Goal: Task Accomplishment & Management: Manage account settings

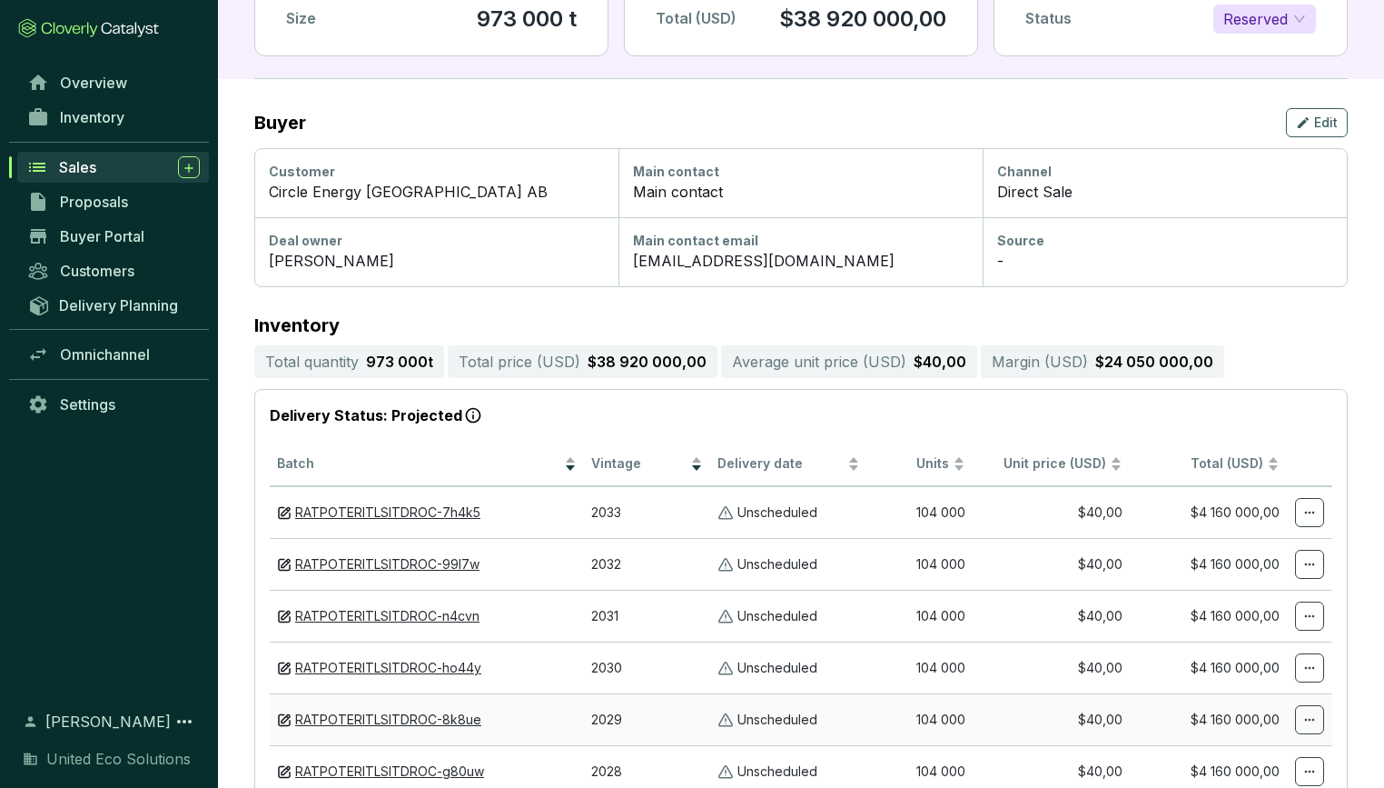
scroll to position [125, 0]
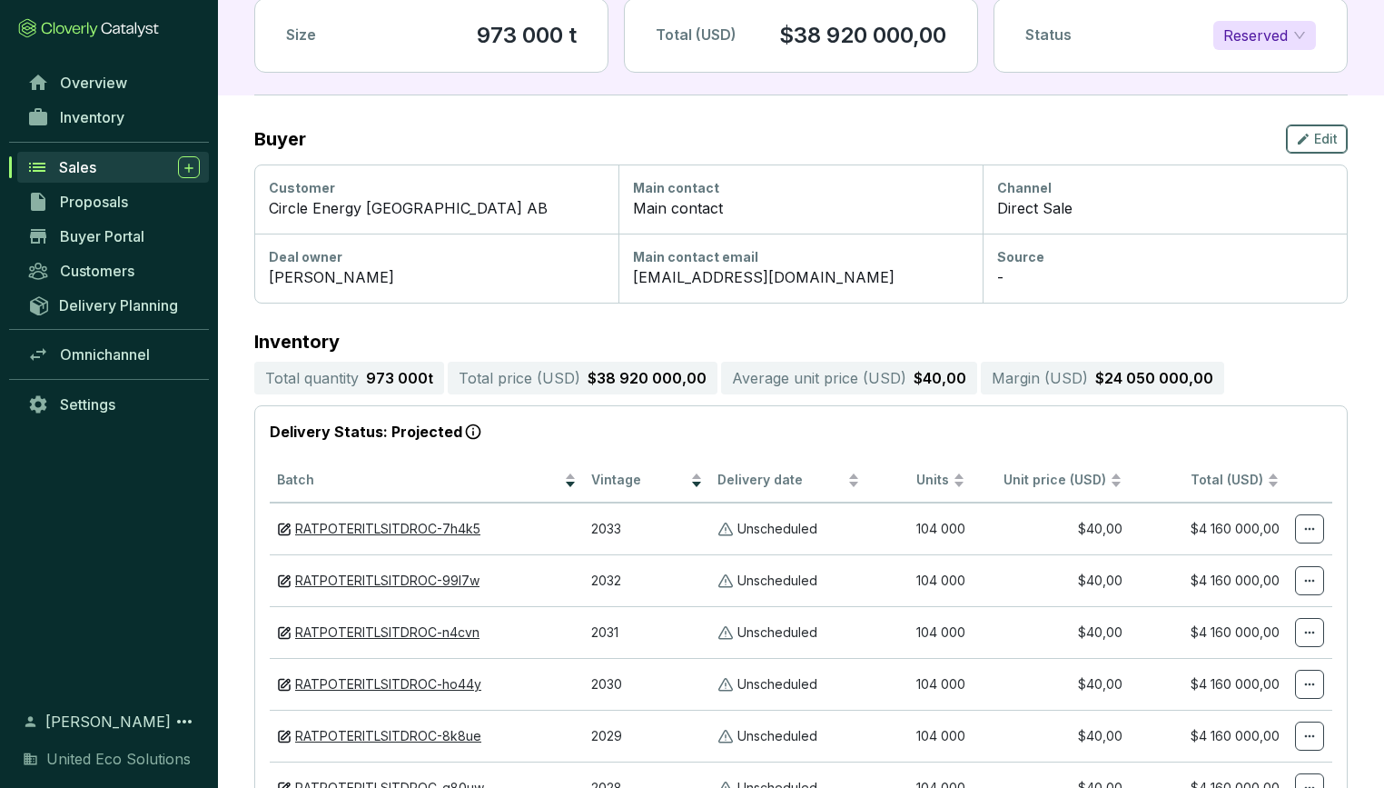
click at [1327, 139] on span "Edit" at bounding box center [1326, 139] width 24 height 18
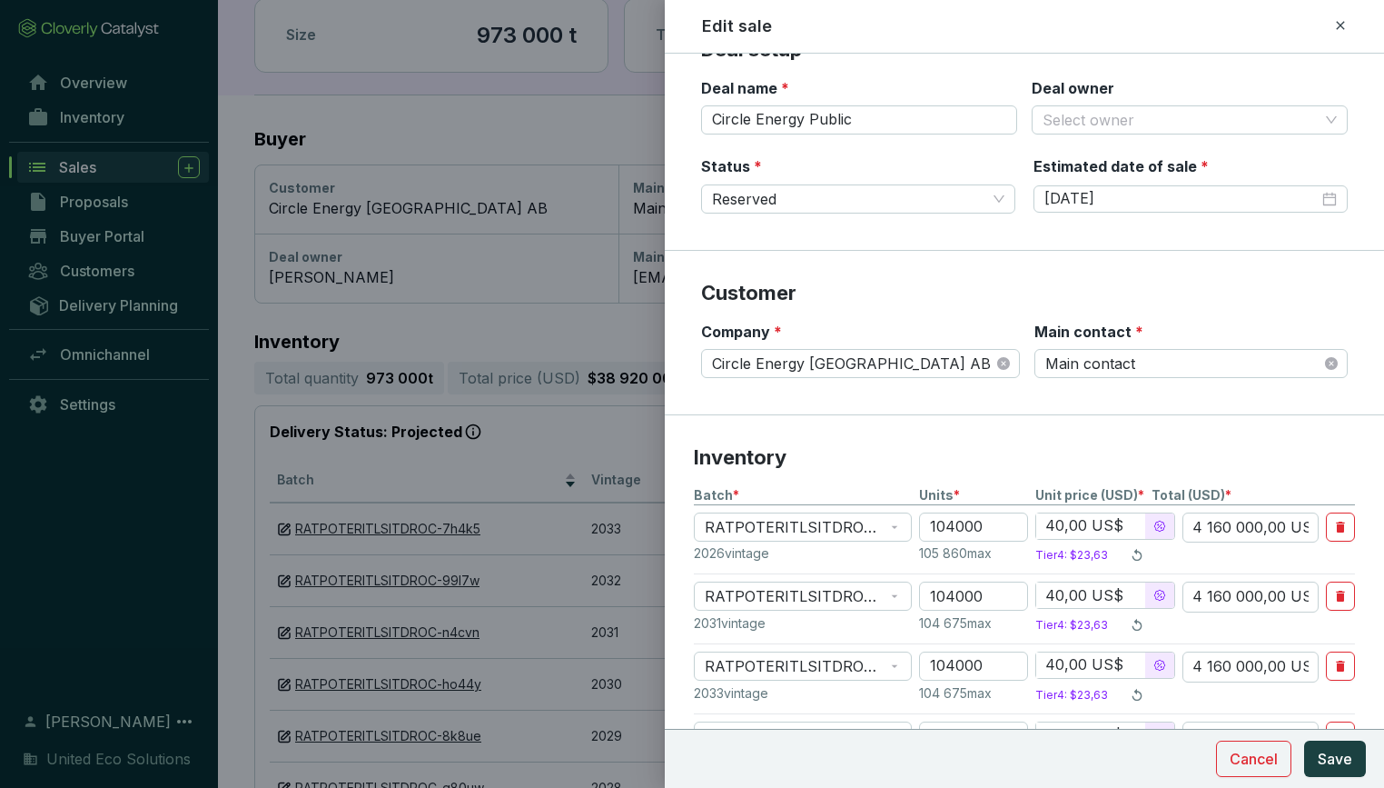
scroll to position [45, 0]
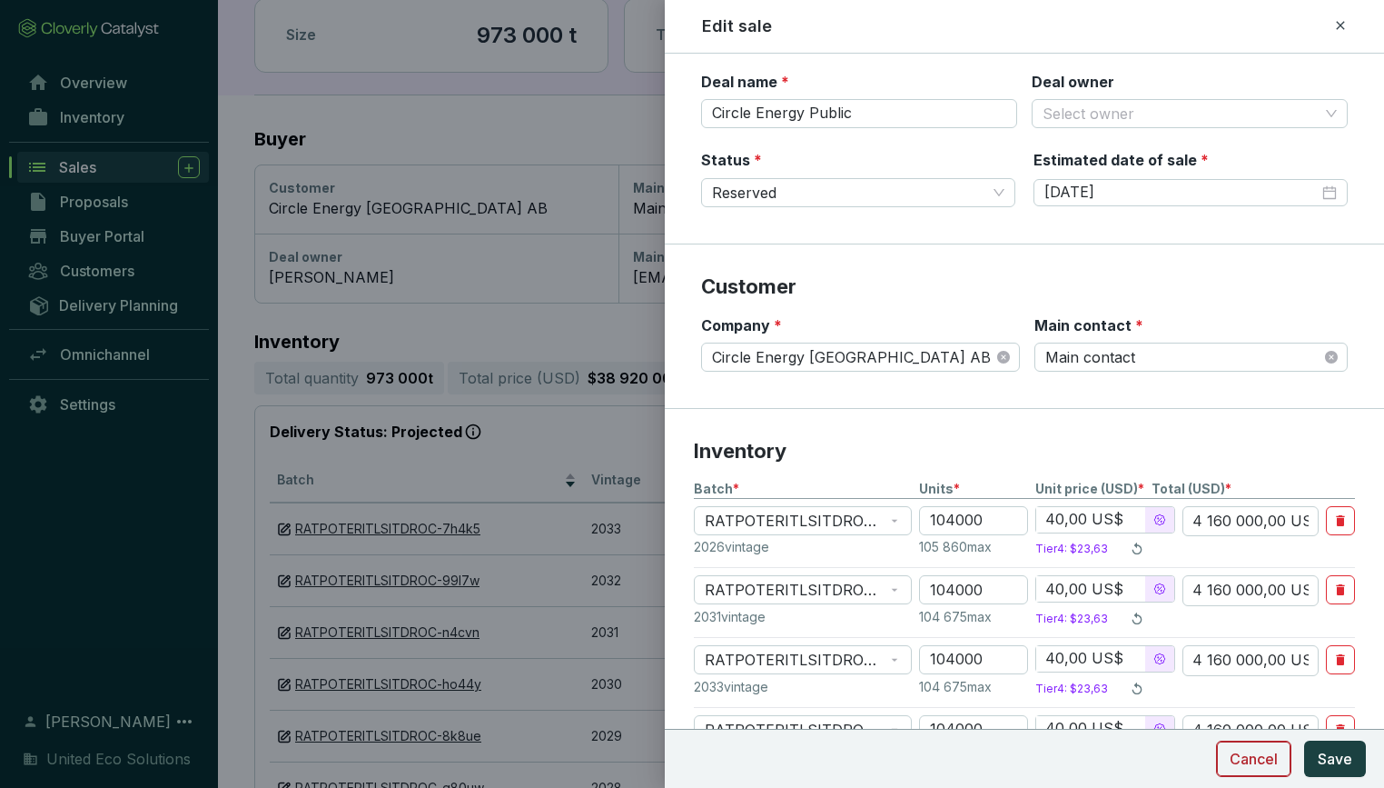
click at [1271, 750] on span "Cancel" at bounding box center [1254, 759] width 48 height 22
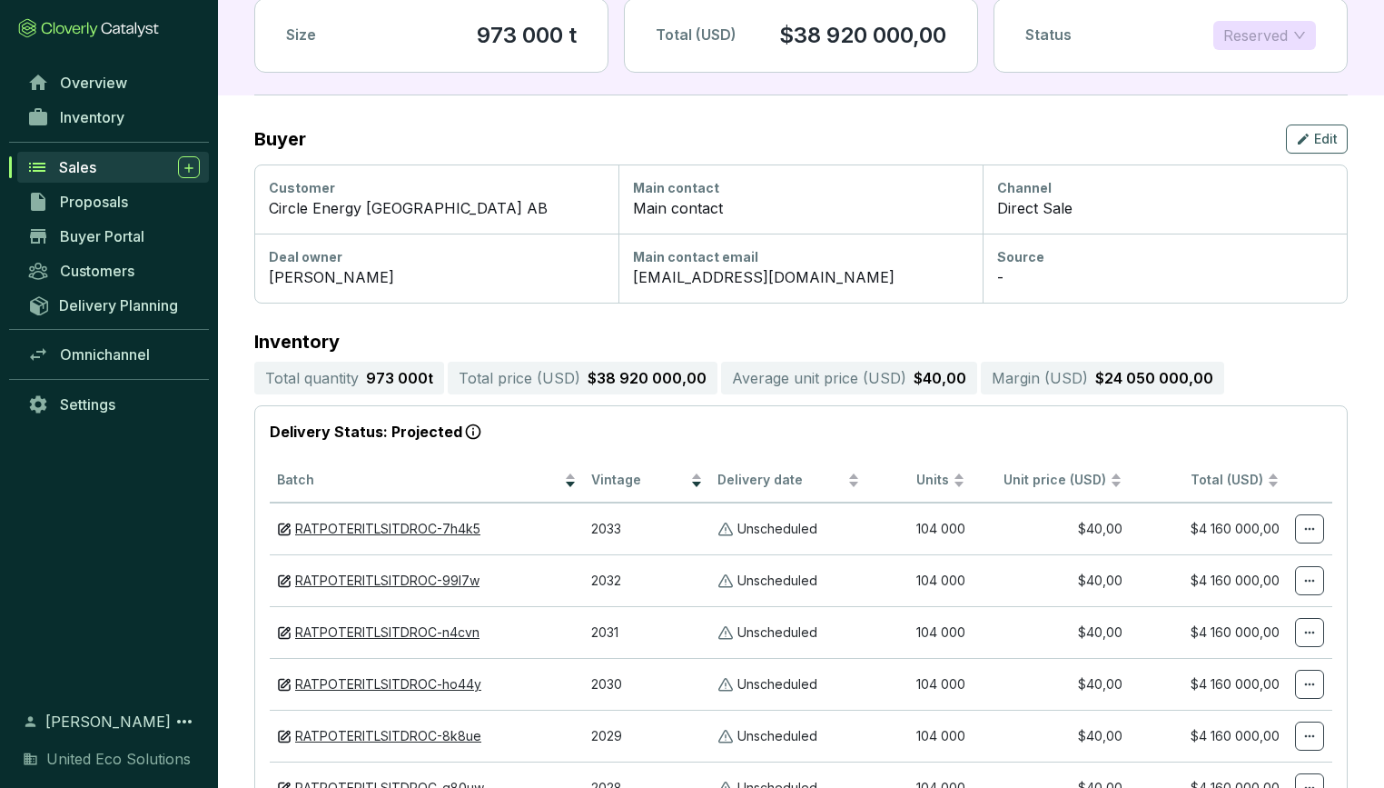
click at [1297, 34] on span "Reserved" at bounding box center [1265, 35] width 83 height 27
click at [1265, 223] on div "Channel Direct Sale" at bounding box center [1165, 198] width 364 height 69
click at [1314, 145] on div "Edit" at bounding box center [1317, 139] width 42 height 22
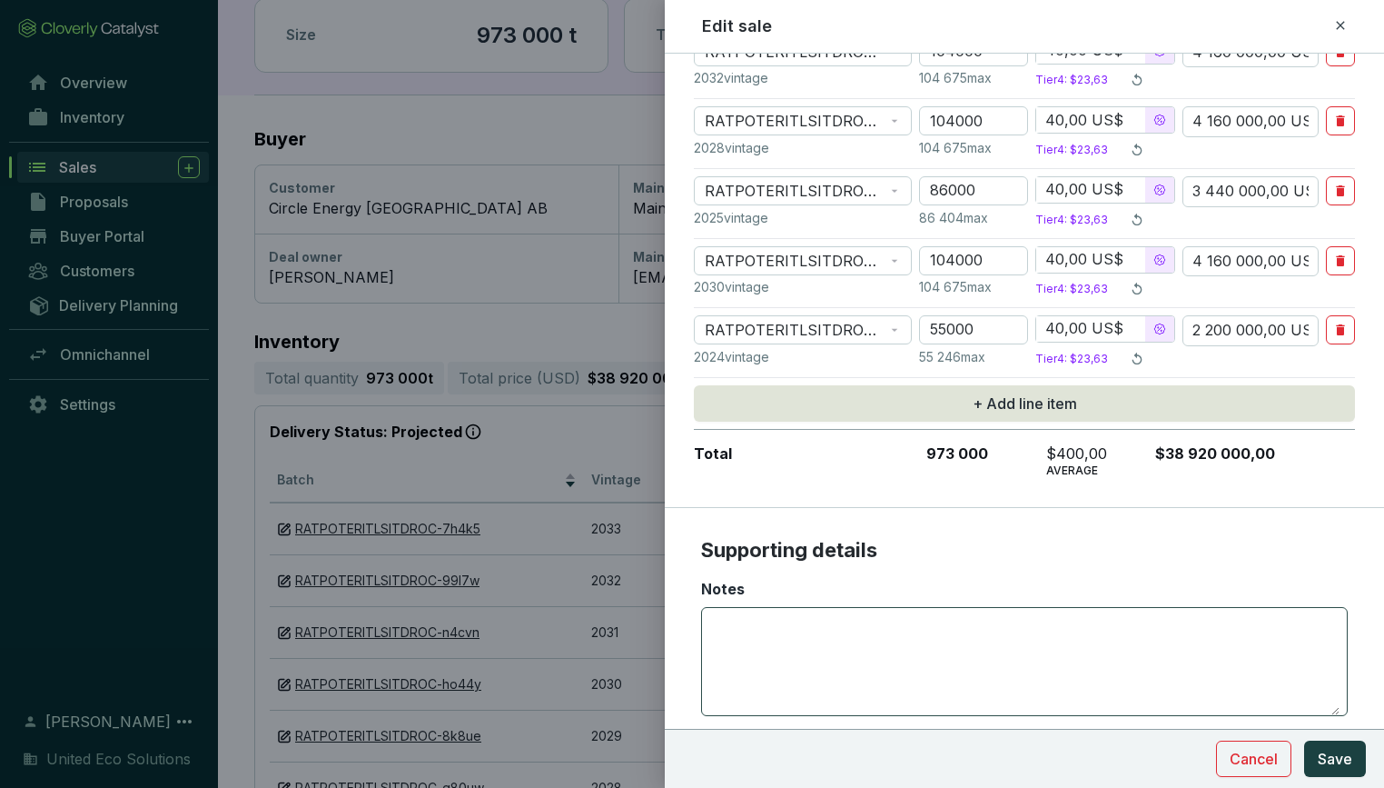
scroll to position [745, 0]
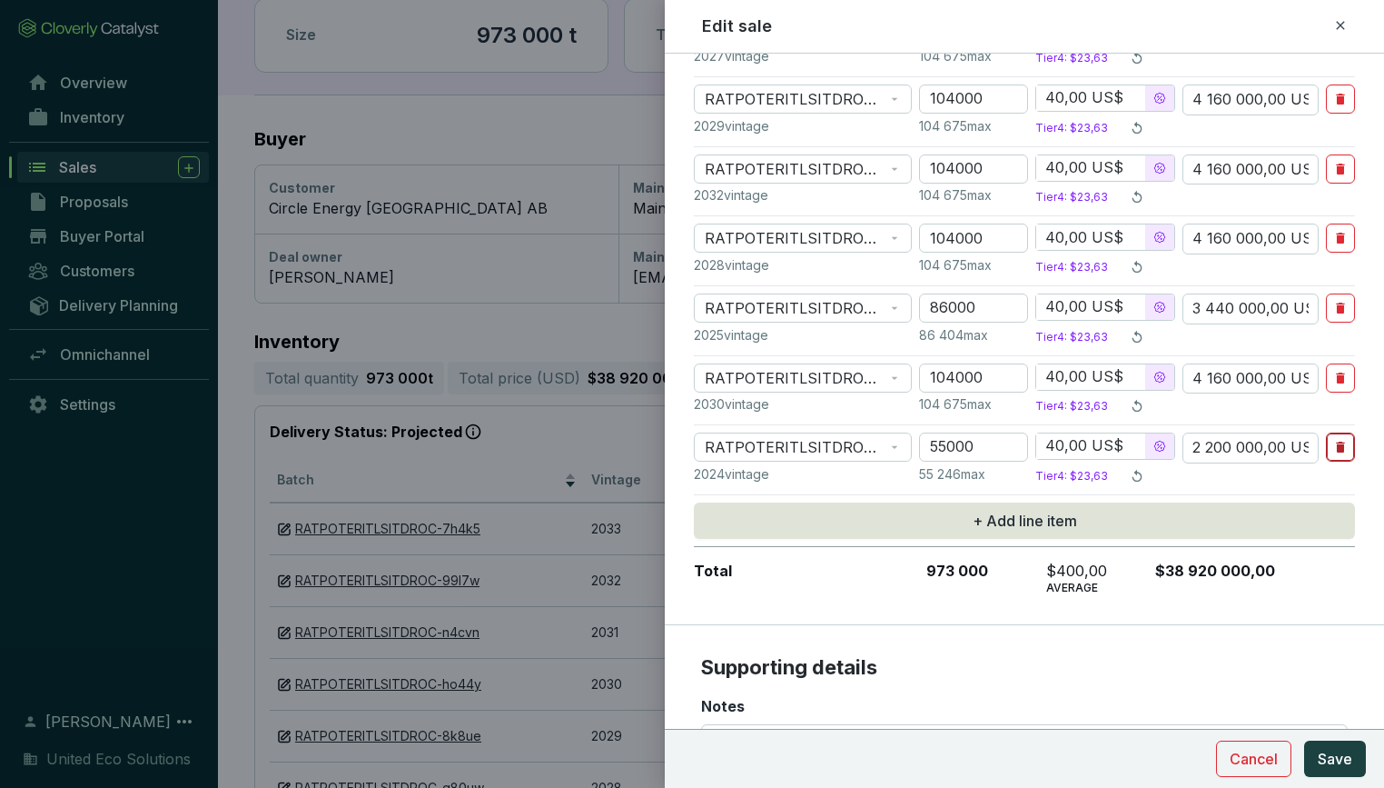
click at [1346, 443] on icon "button" at bounding box center [1341, 447] width 15 height 22
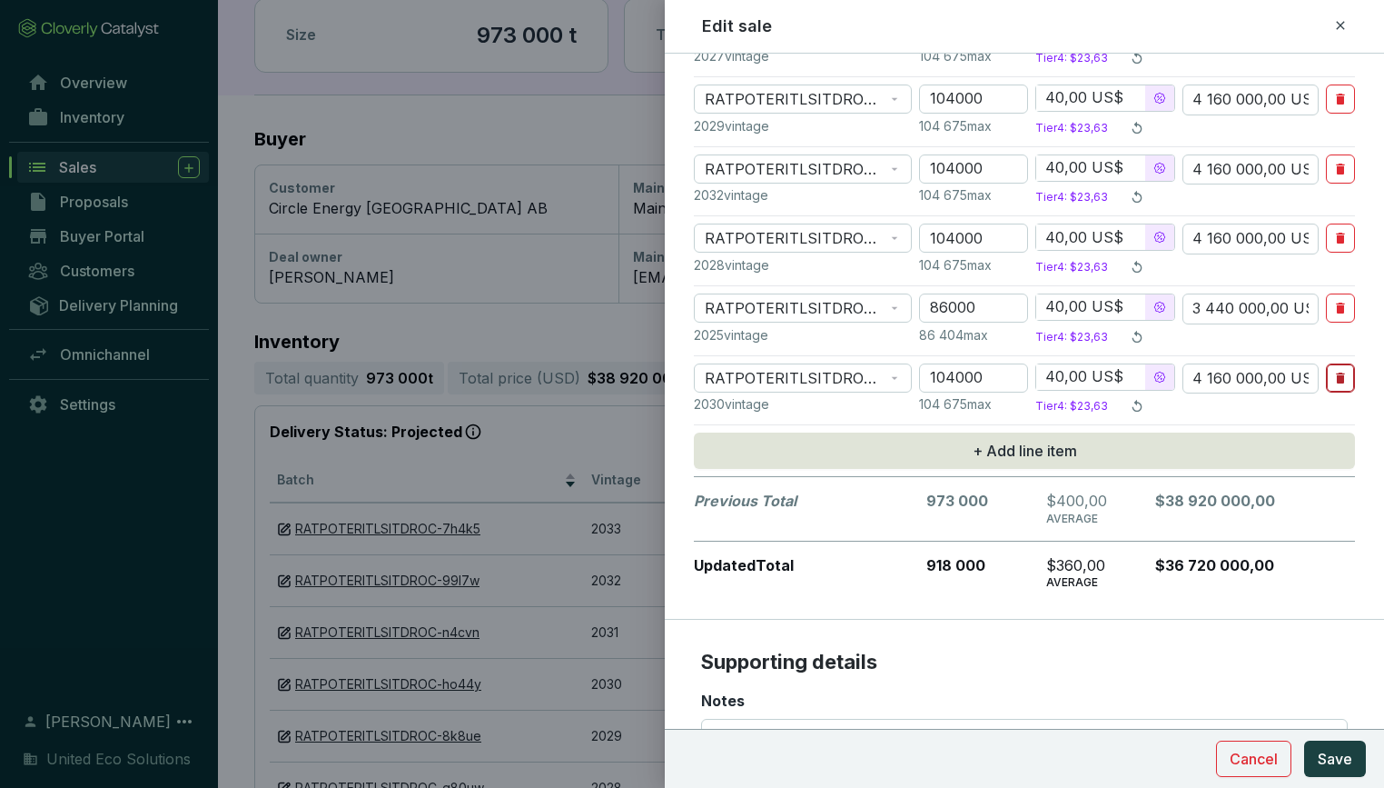
click at [1346, 377] on icon "button" at bounding box center [1341, 378] width 15 height 22
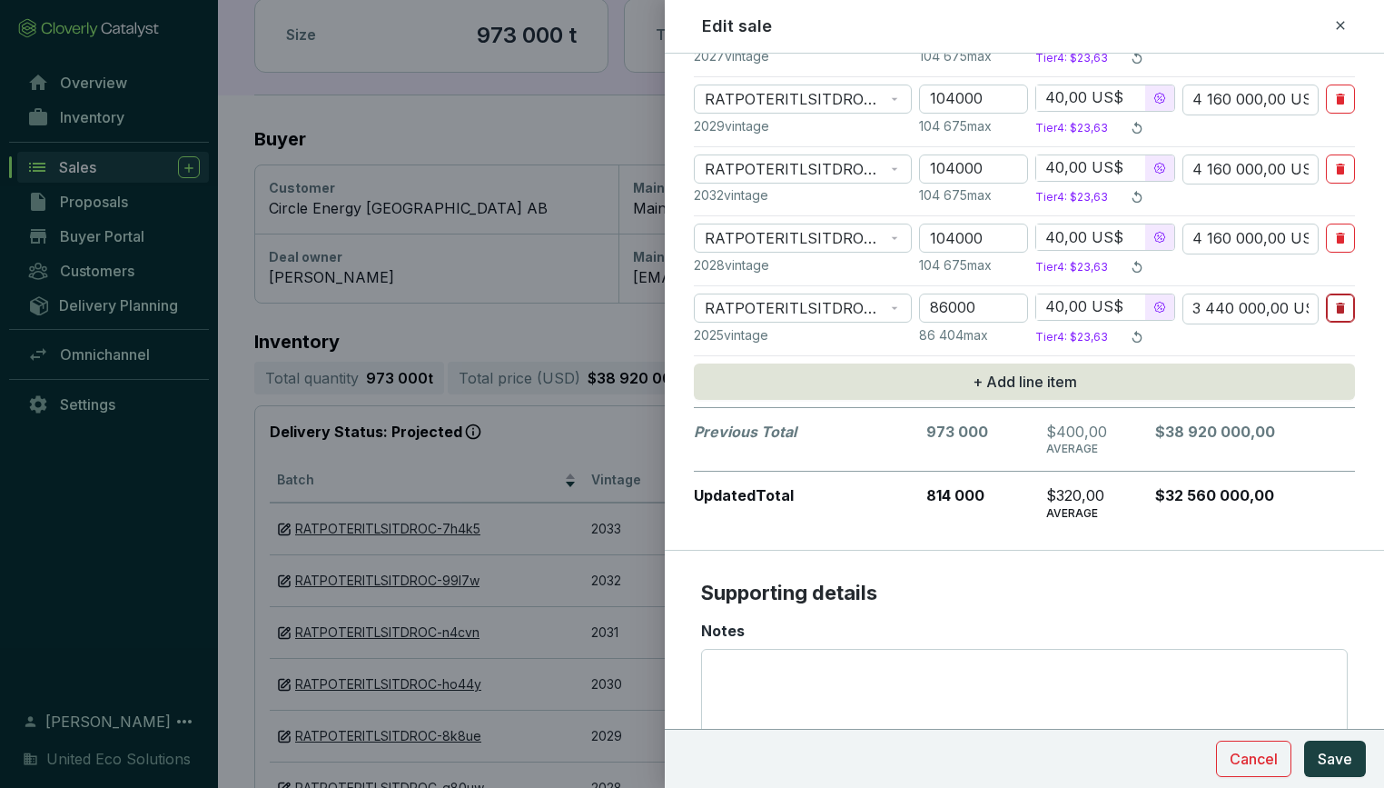
click at [1343, 303] on icon "button" at bounding box center [1340, 308] width 8 height 11
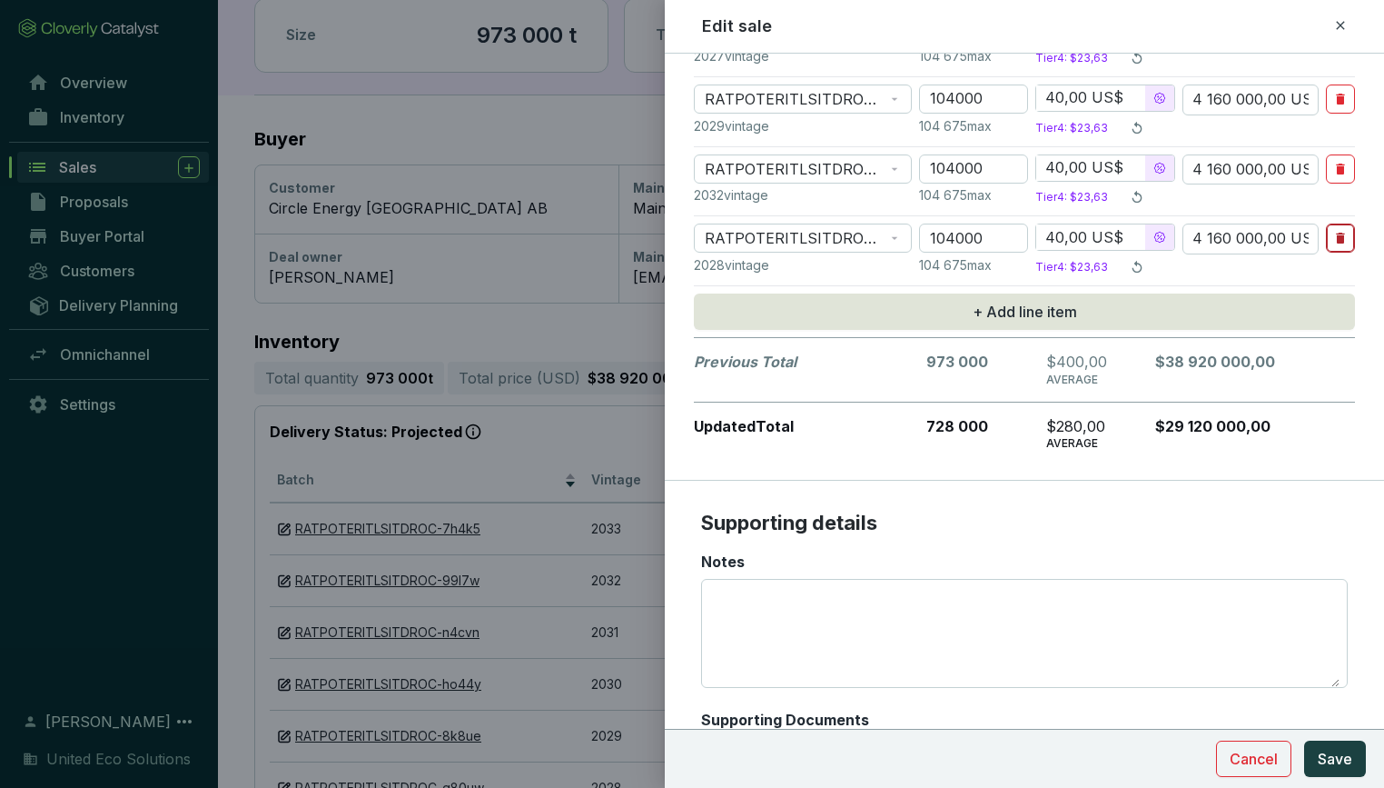
click at [1337, 243] on icon "button" at bounding box center [1341, 238] width 15 height 22
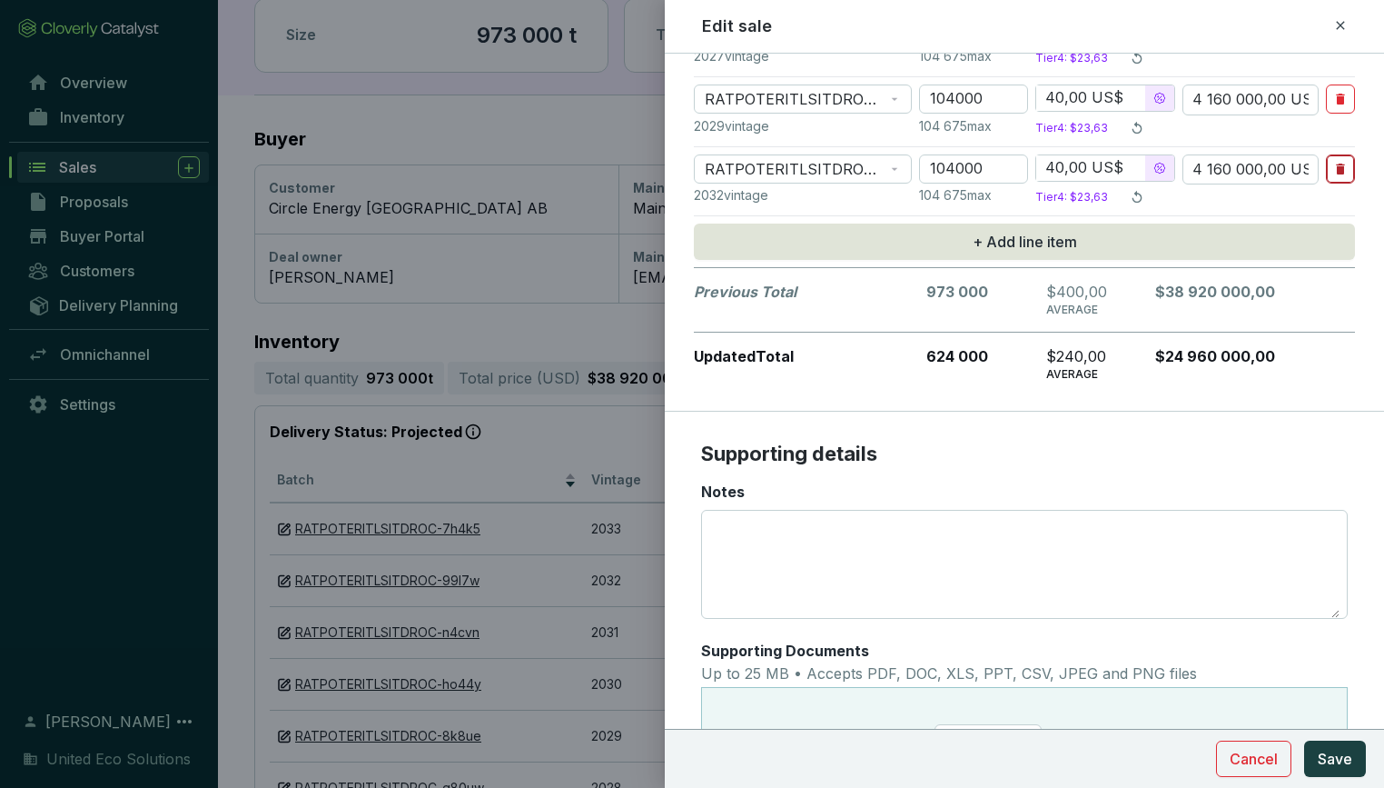
click at [1334, 170] on icon "button" at bounding box center [1341, 169] width 15 height 22
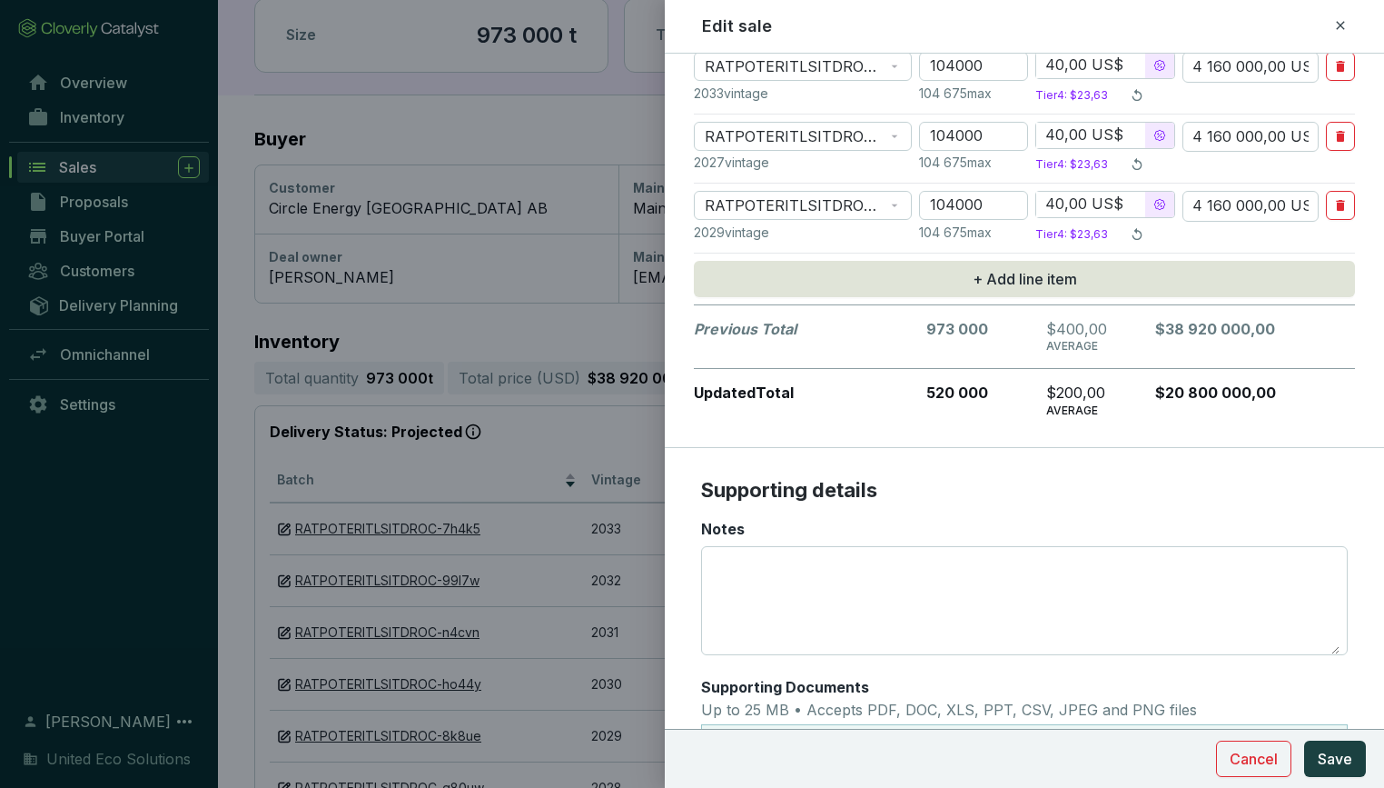
scroll to position [636, 0]
click at [1334, 170] on section "2027 vintage 104 675 max Tier 4 : $23,63" at bounding box center [1024, 167] width 661 height 22
click at [1337, 197] on icon "button" at bounding box center [1341, 208] width 15 height 22
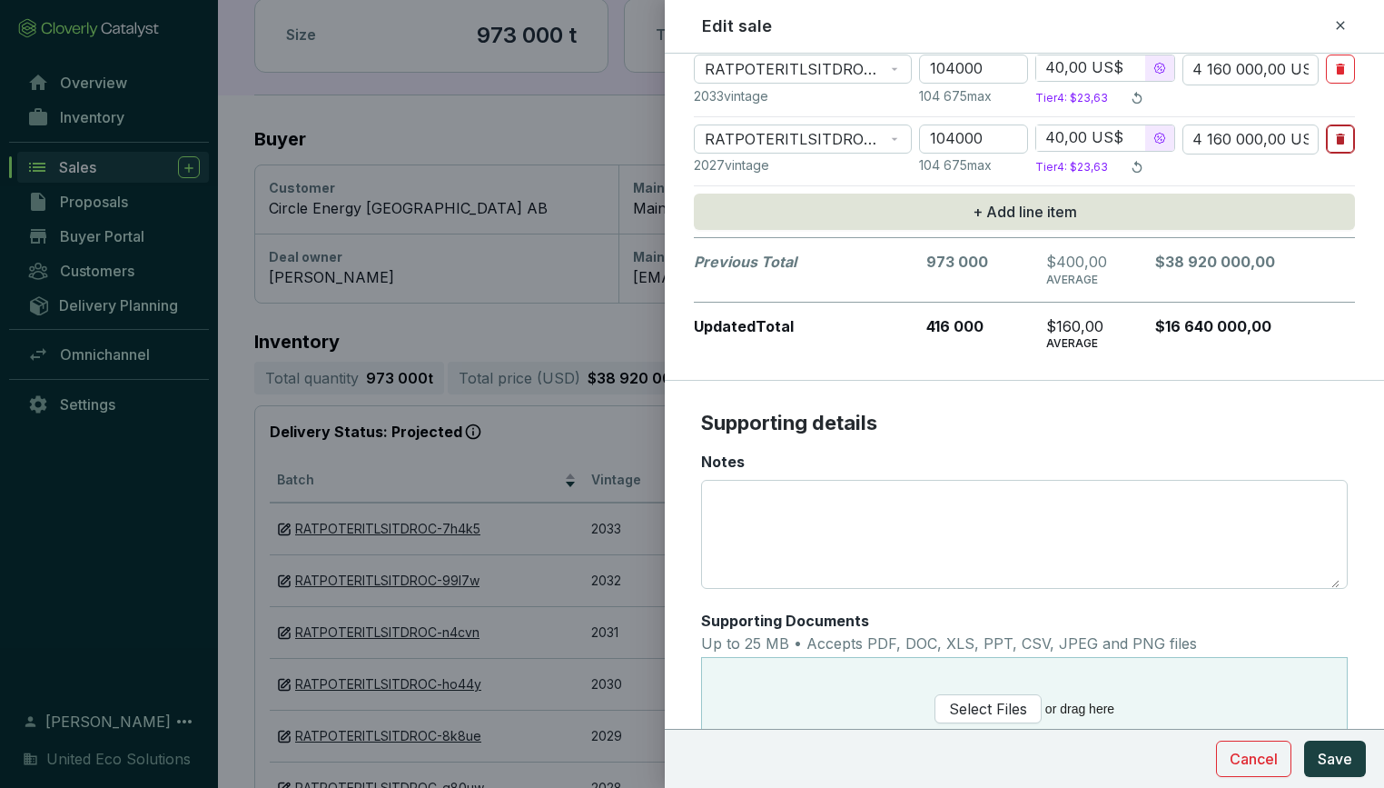
click at [1344, 147] on button "button" at bounding box center [1340, 138] width 29 height 29
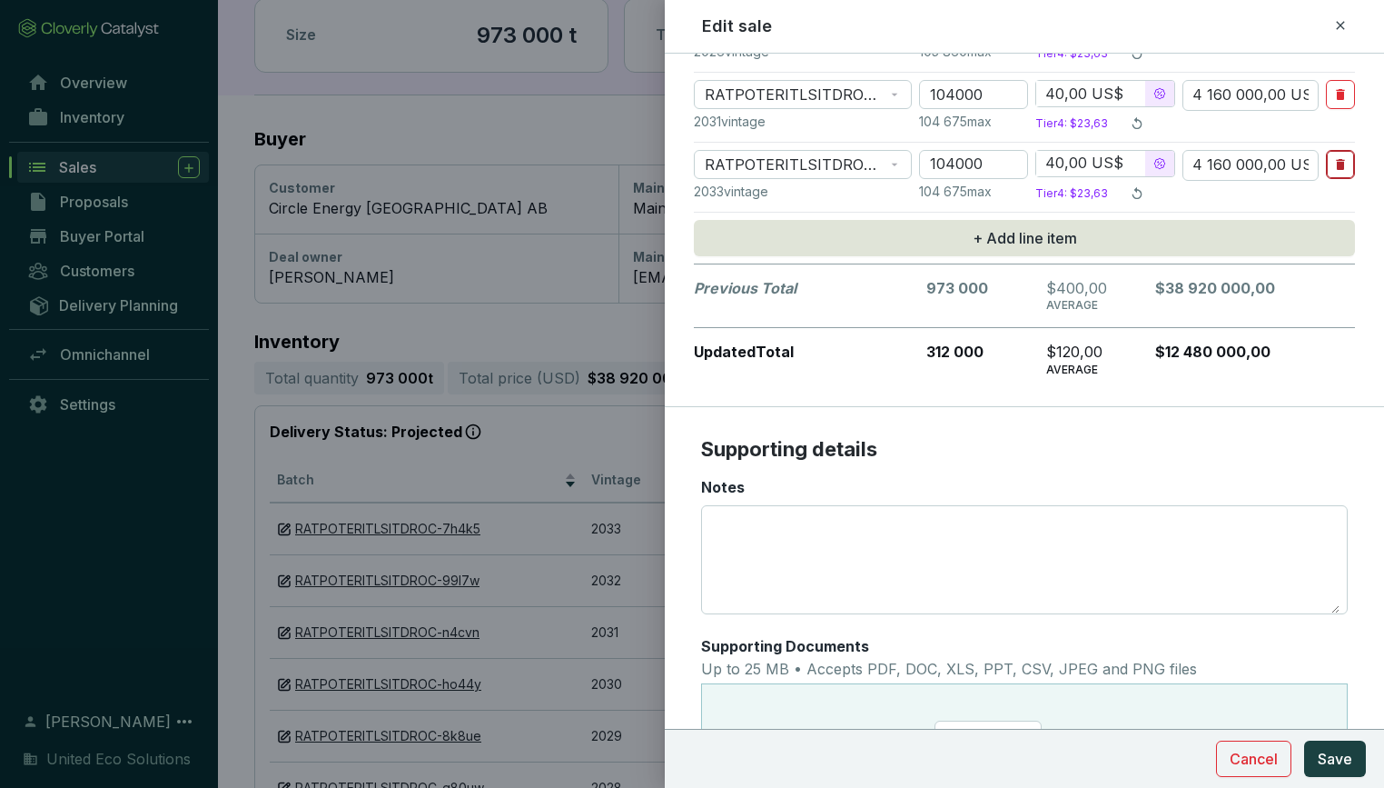
click at [1344, 150] on button "button" at bounding box center [1340, 164] width 29 height 29
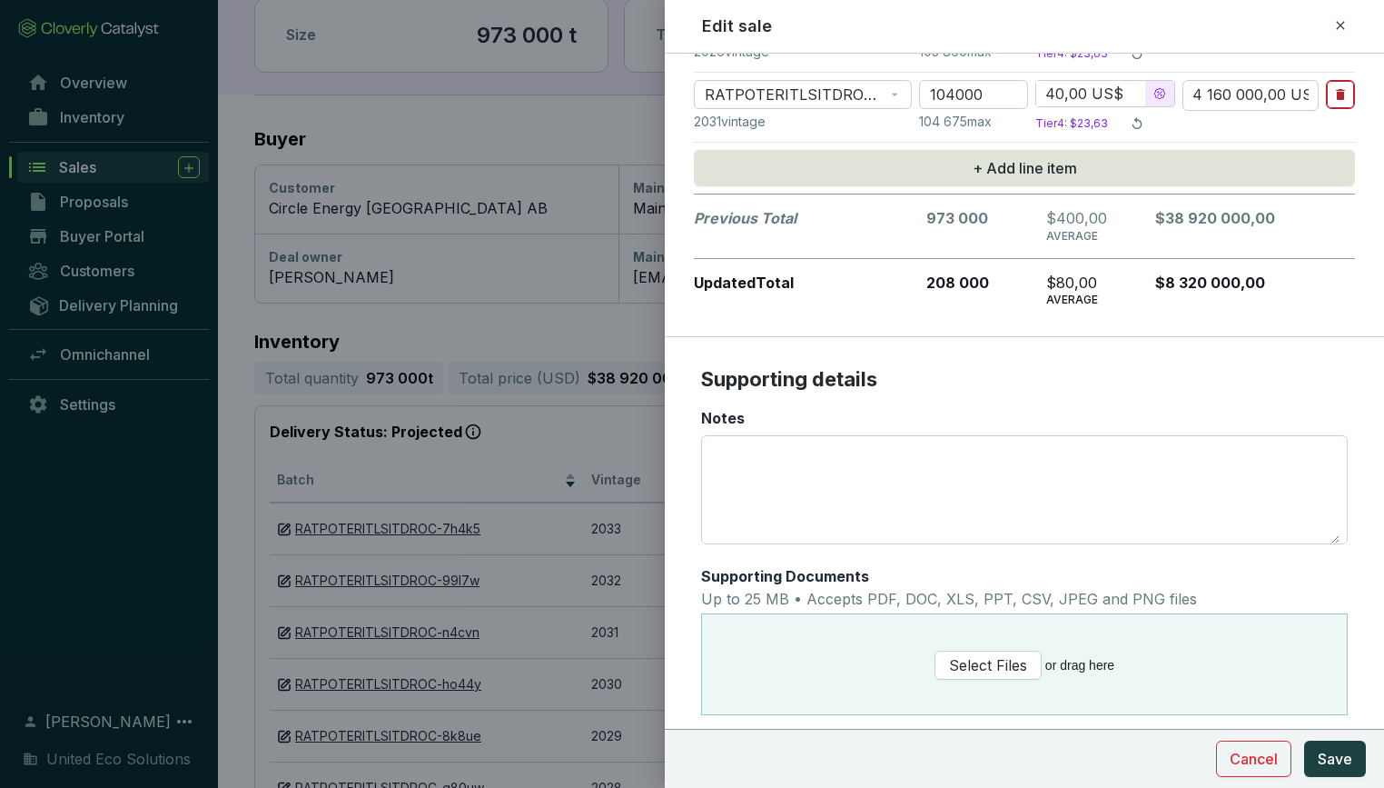
click at [1339, 100] on icon "button" at bounding box center [1341, 95] width 15 height 22
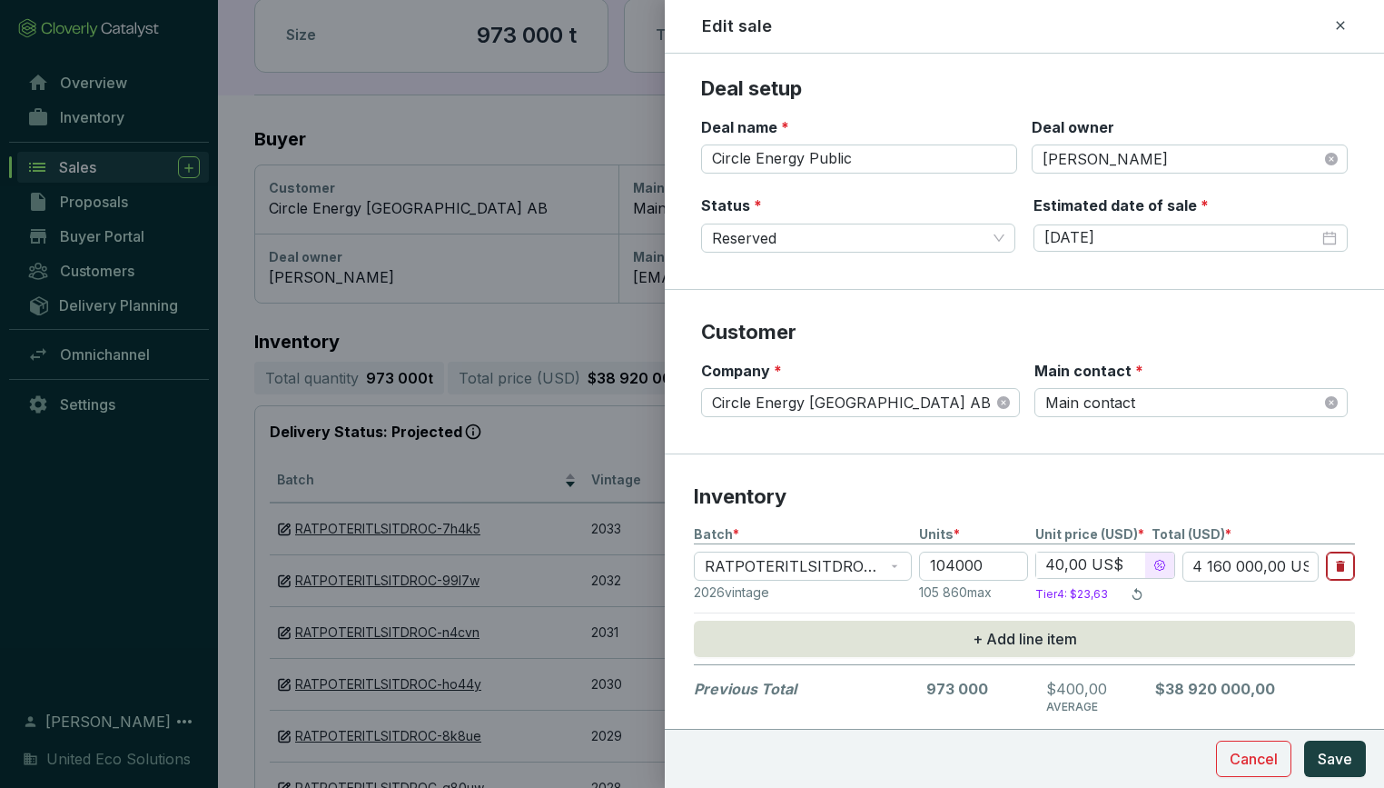
scroll to position [0, 0]
click at [1348, 563] on button "button" at bounding box center [1340, 565] width 29 height 29
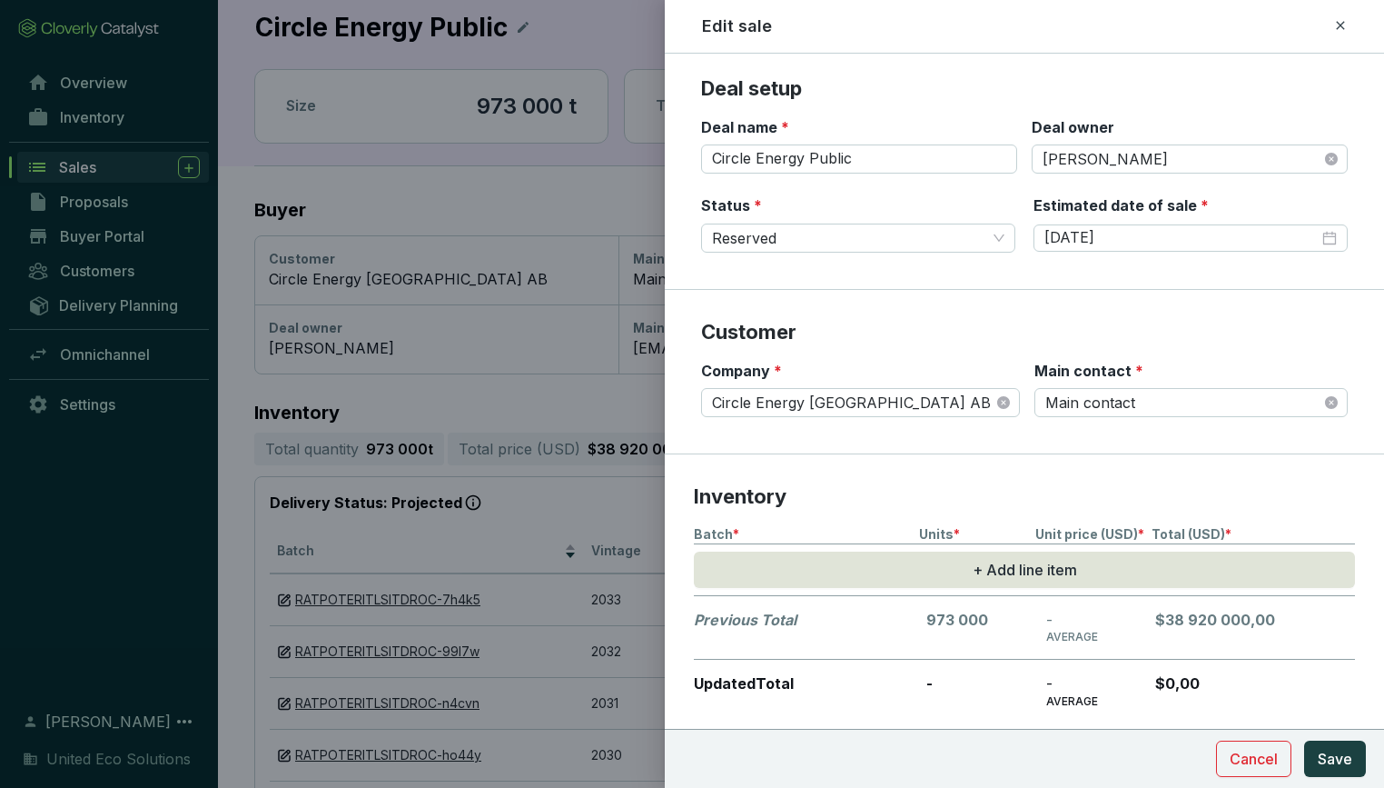
scroll to position [42, 0]
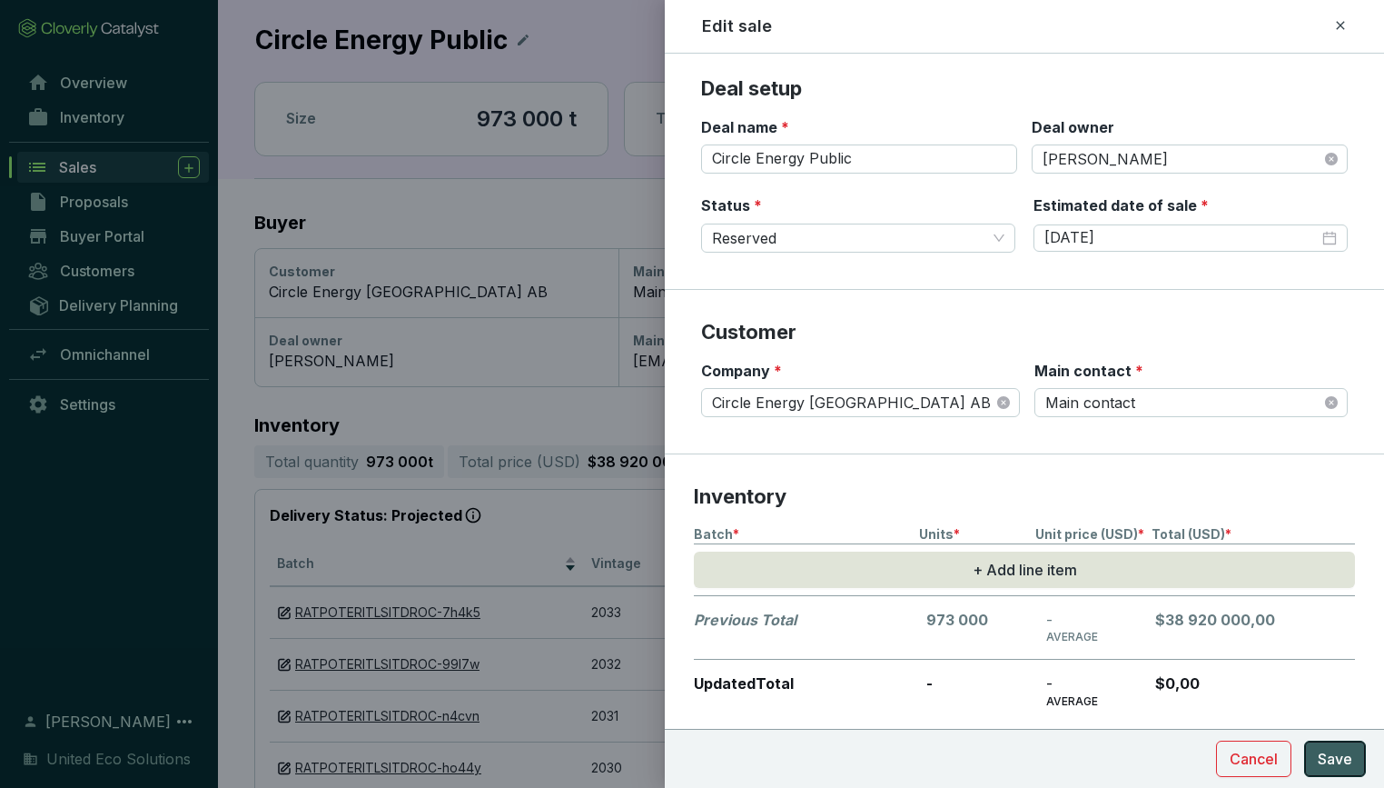
click at [1335, 753] on span "Save" at bounding box center [1335, 759] width 35 height 22
click at [1334, 233] on icon "close-circle" at bounding box center [1330, 238] width 15 height 15
click at [1003, 232] on span "Reserved" at bounding box center [858, 237] width 293 height 27
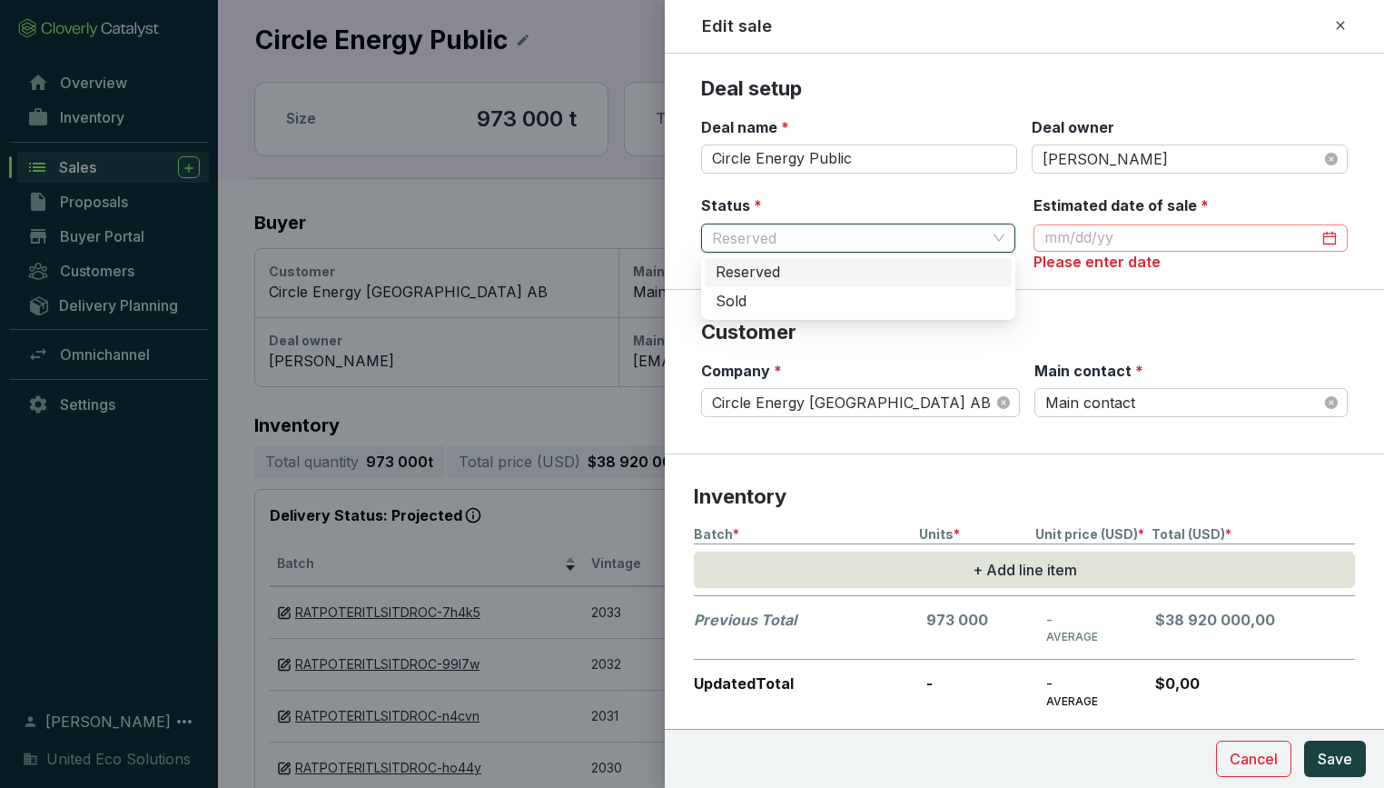
click at [973, 273] on div "Reserved" at bounding box center [858, 273] width 285 height 20
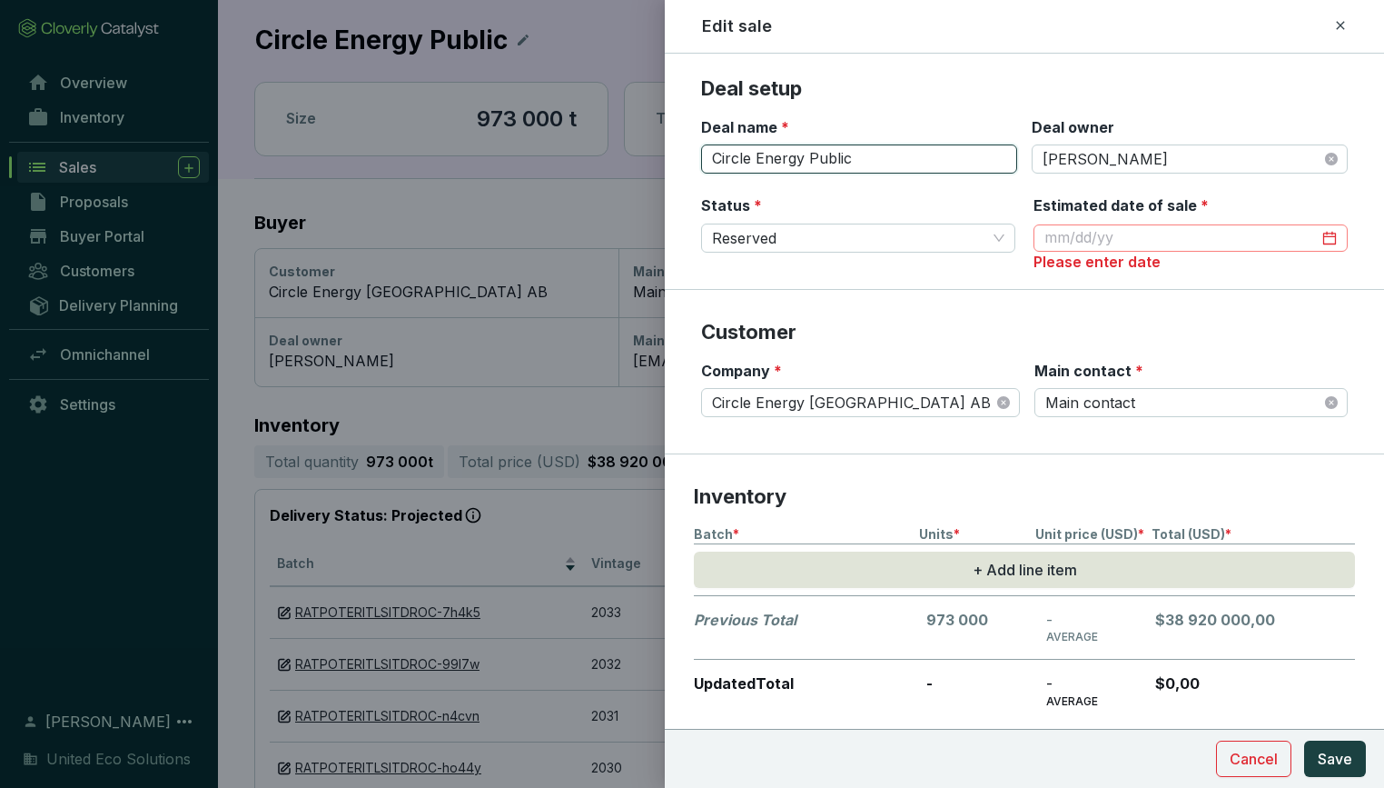
click at [990, 163] on input "Circle Energy Public" at bounding box center [859, 158] width 316 height 29
click at [863, 165] on input "Circle Energy Public" at bounding box center [859, 158] width 316 height 29
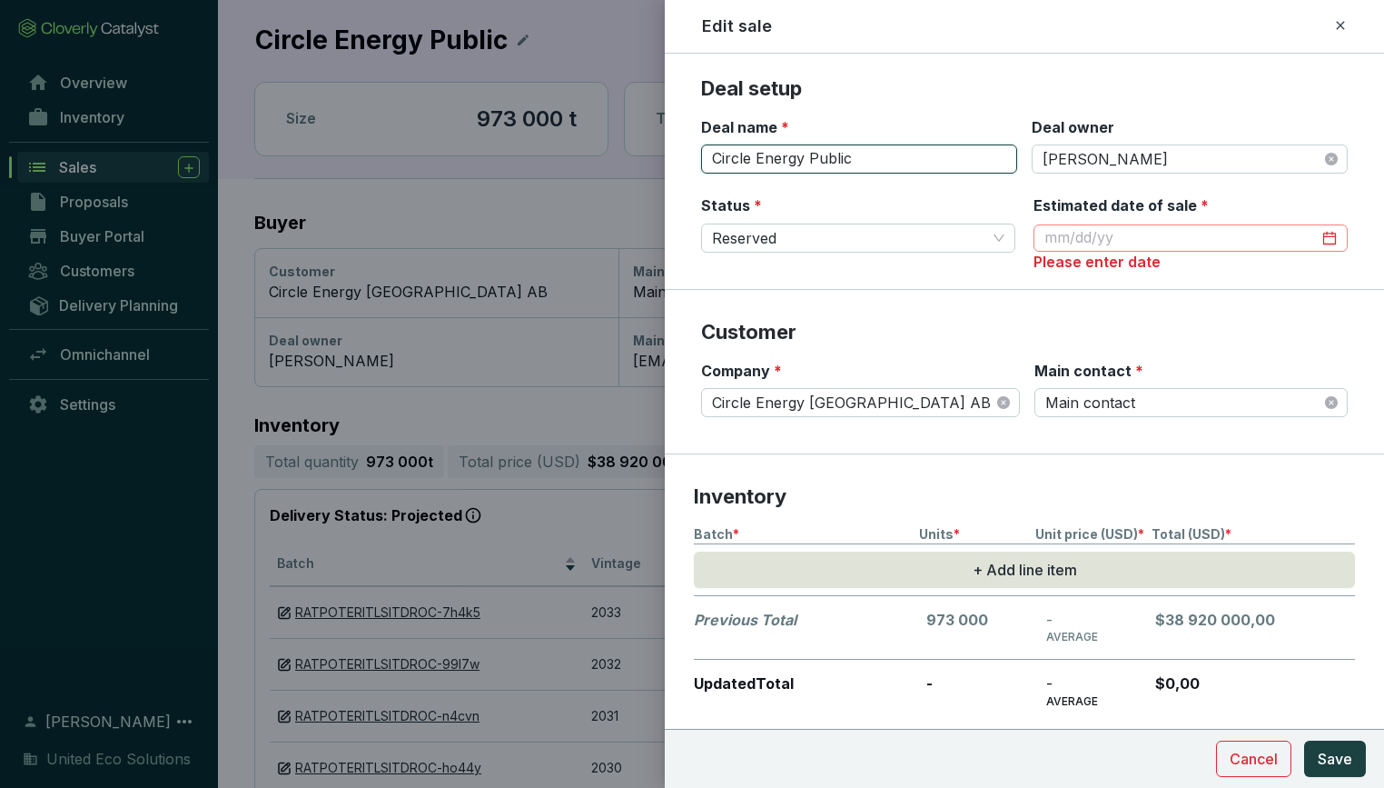
click at [863, 165] on input "Circle Energy Public" at bounding box center [859, 158] width 316 height 29
click at [1198, 166] on span "[PERSON_NAME]" at bounding box center [1190, 158] width 294 height 27
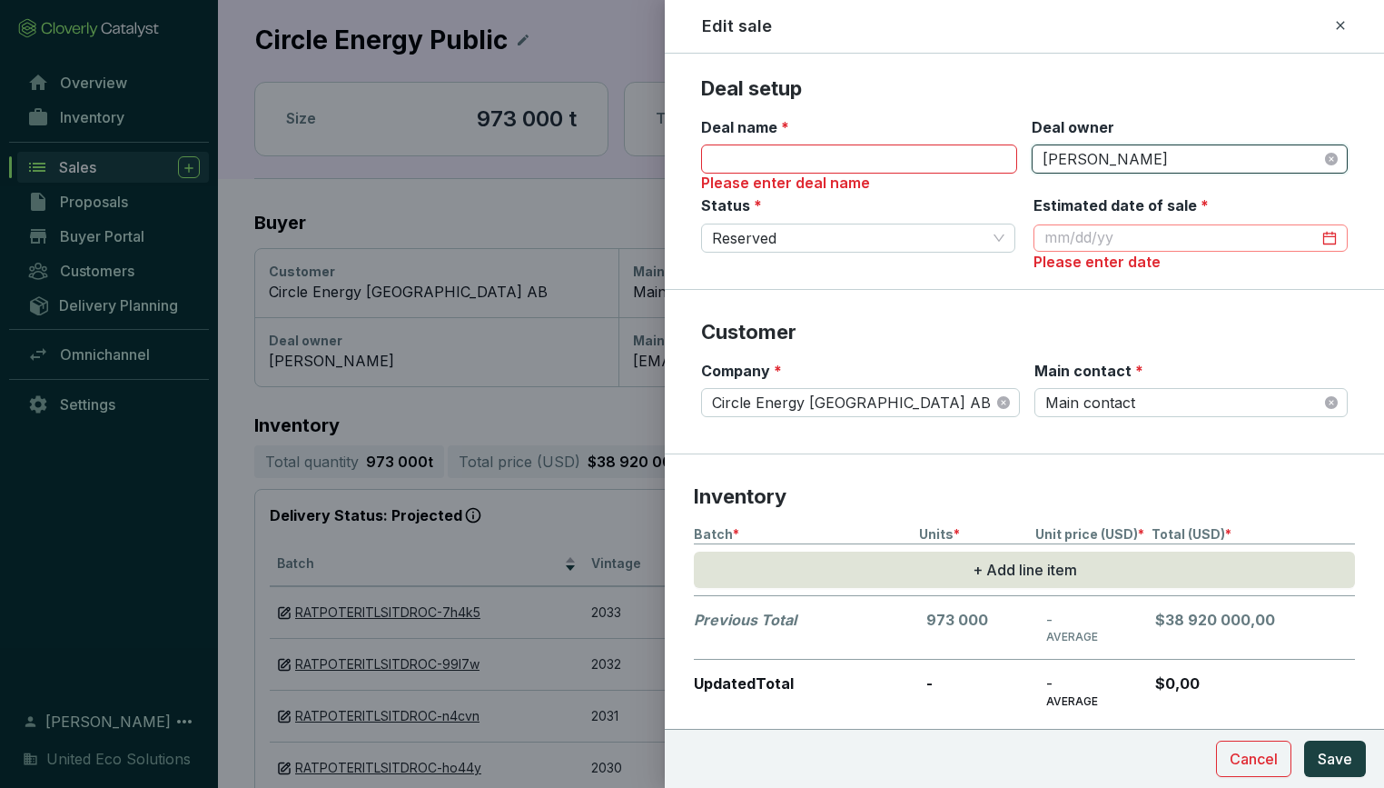
click at [1198, 166] on span "[PERSON_NAME]" at bounding box center [1190, 158] width 294 height 27
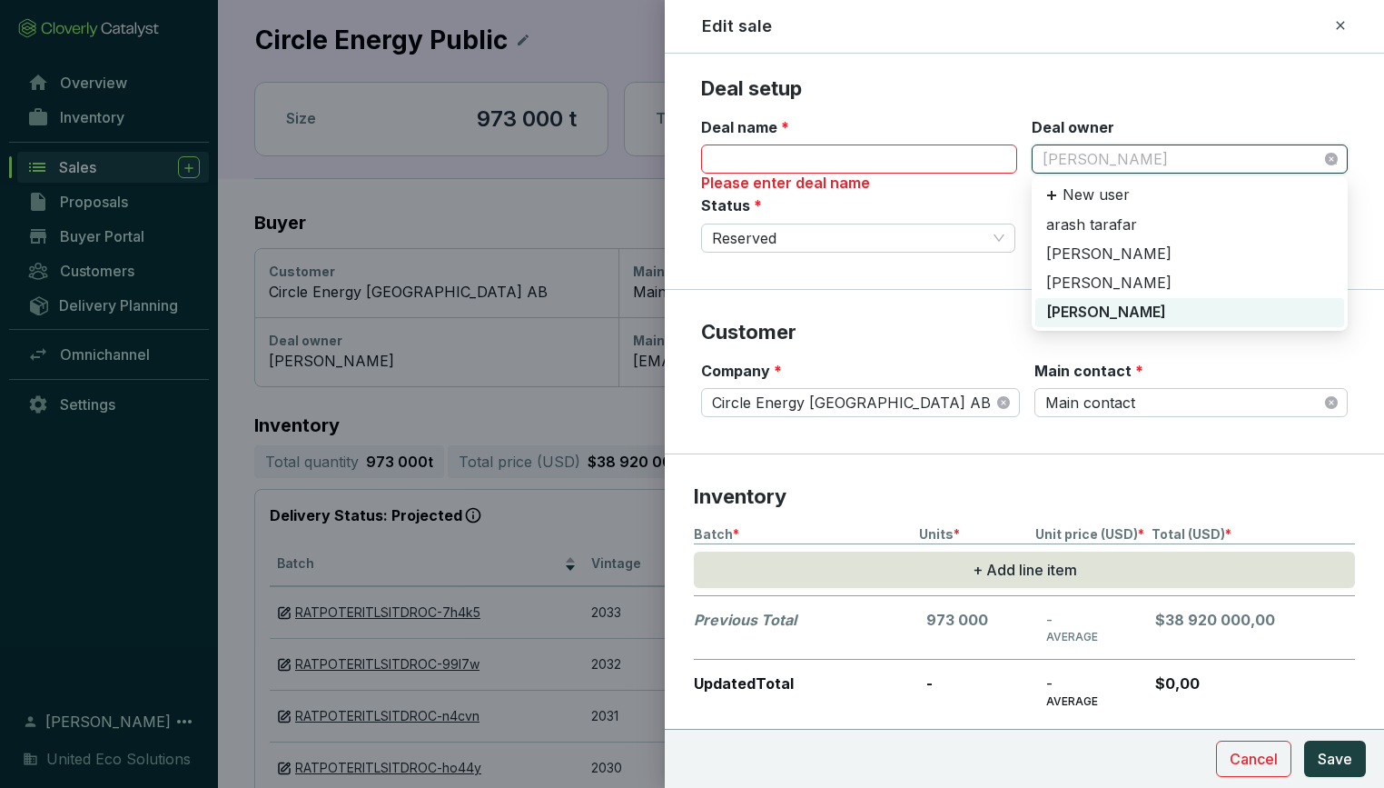
click at [1198, 166] on span "[PERSON_NAME]" at bounding box center [1190, 158] width 294 height 27
click at [1155, 192] on div "New user" at bounding box center [1190, 195] width 309 height 31
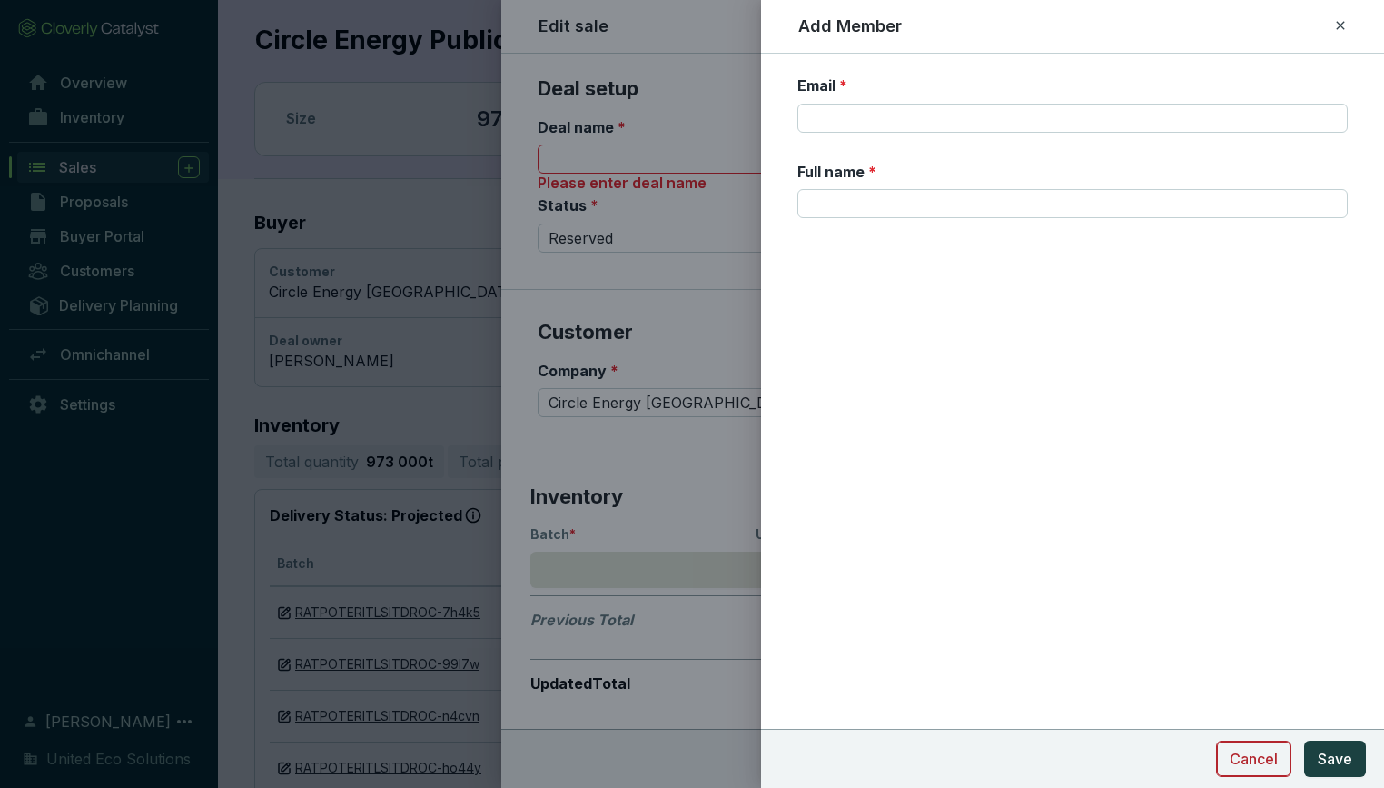
click at [1272, 746] on button "Cancel" at bounding box center [1253, 758] width 75 height 36
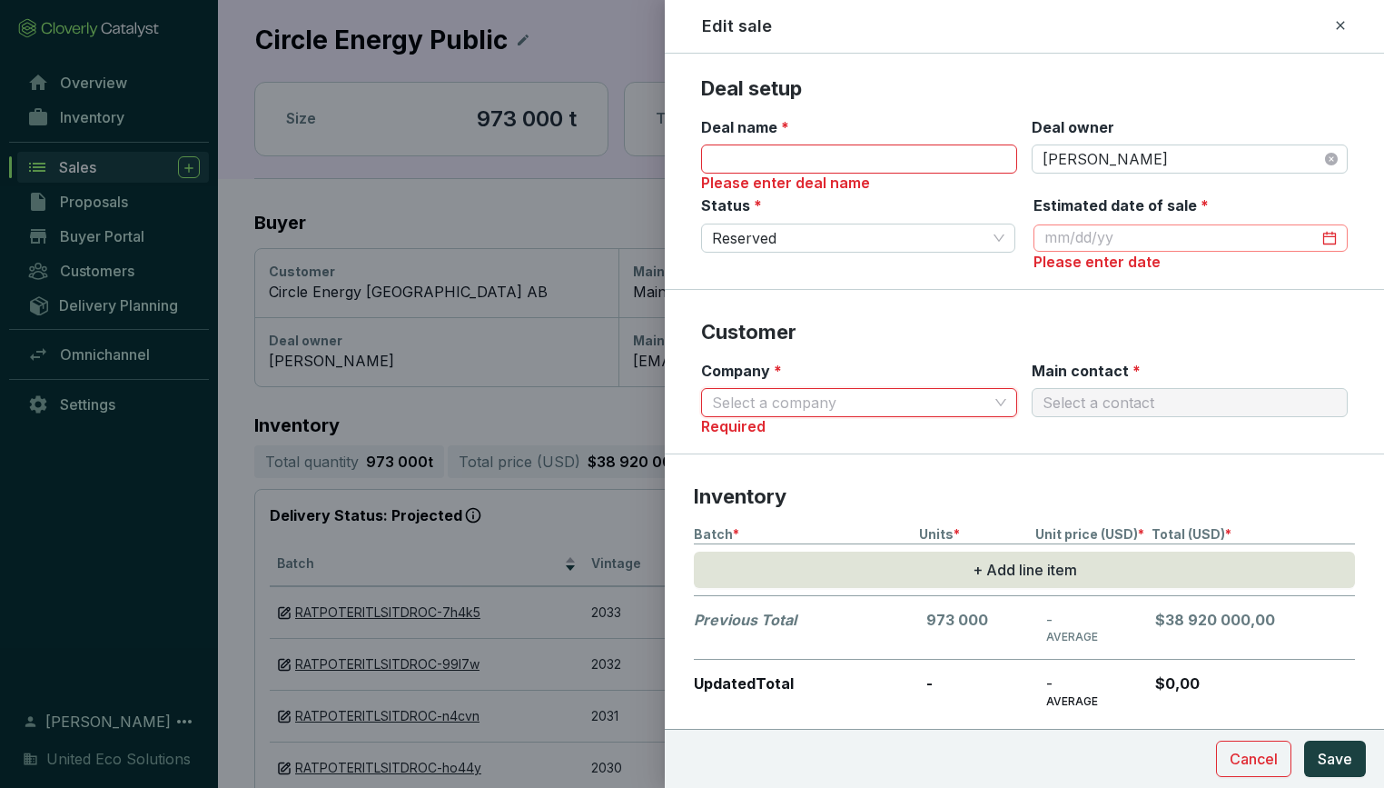
click at [1024, 503] on p "Inventory" at bounding box center [1024, 496] width 661 height 27
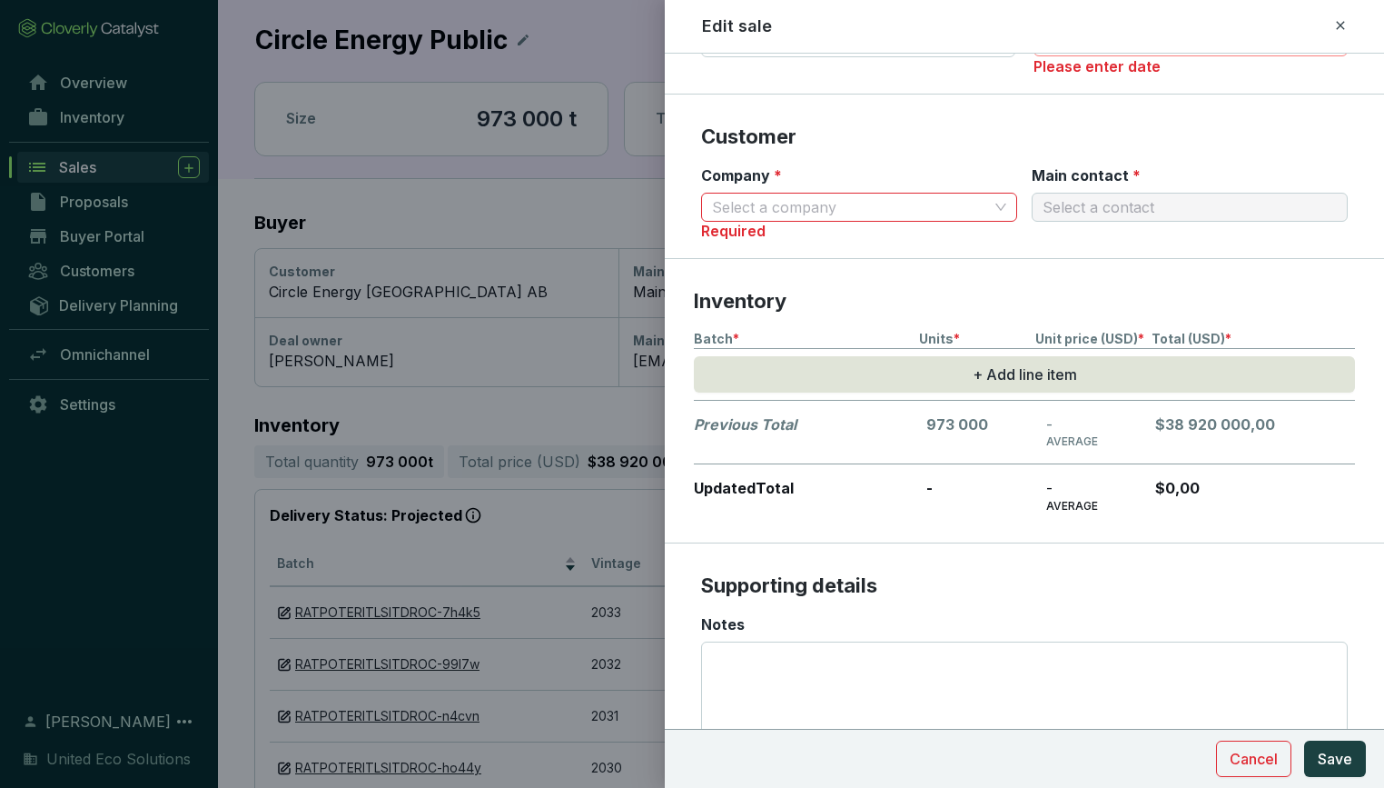
scroll to position [208, 0]
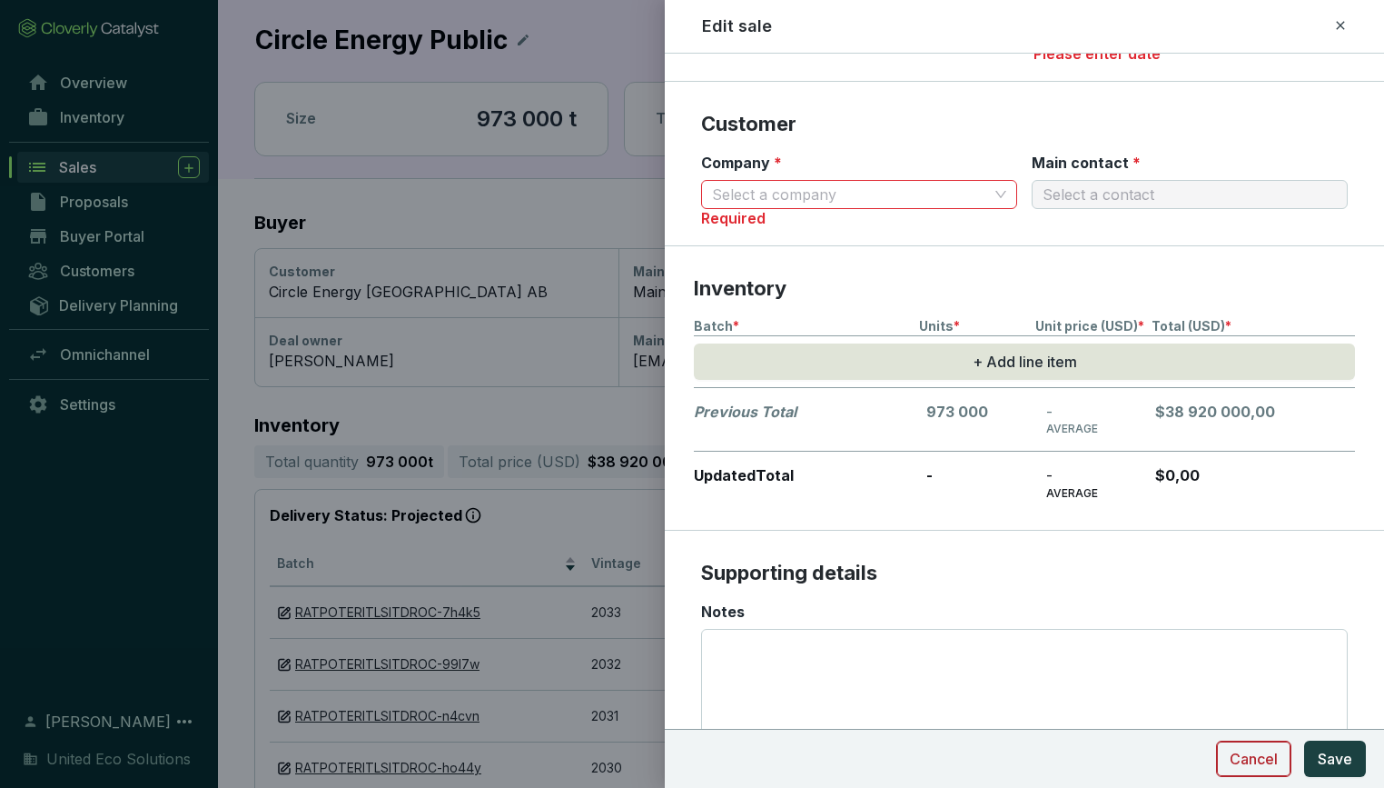
click at [1267, 752] on span "Cancel" at bounding box center [1254, 759] width 48 height 22
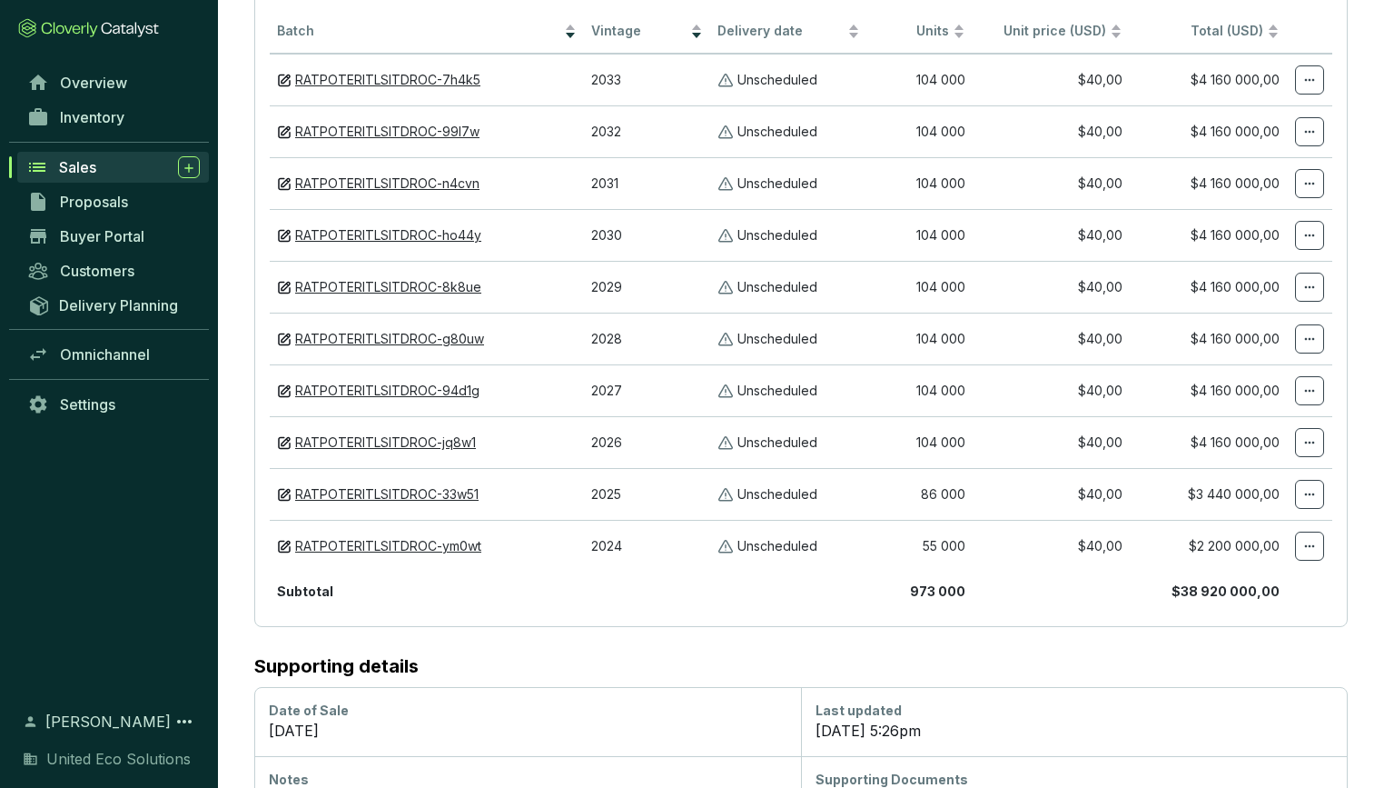
scroll to position [566, 0]
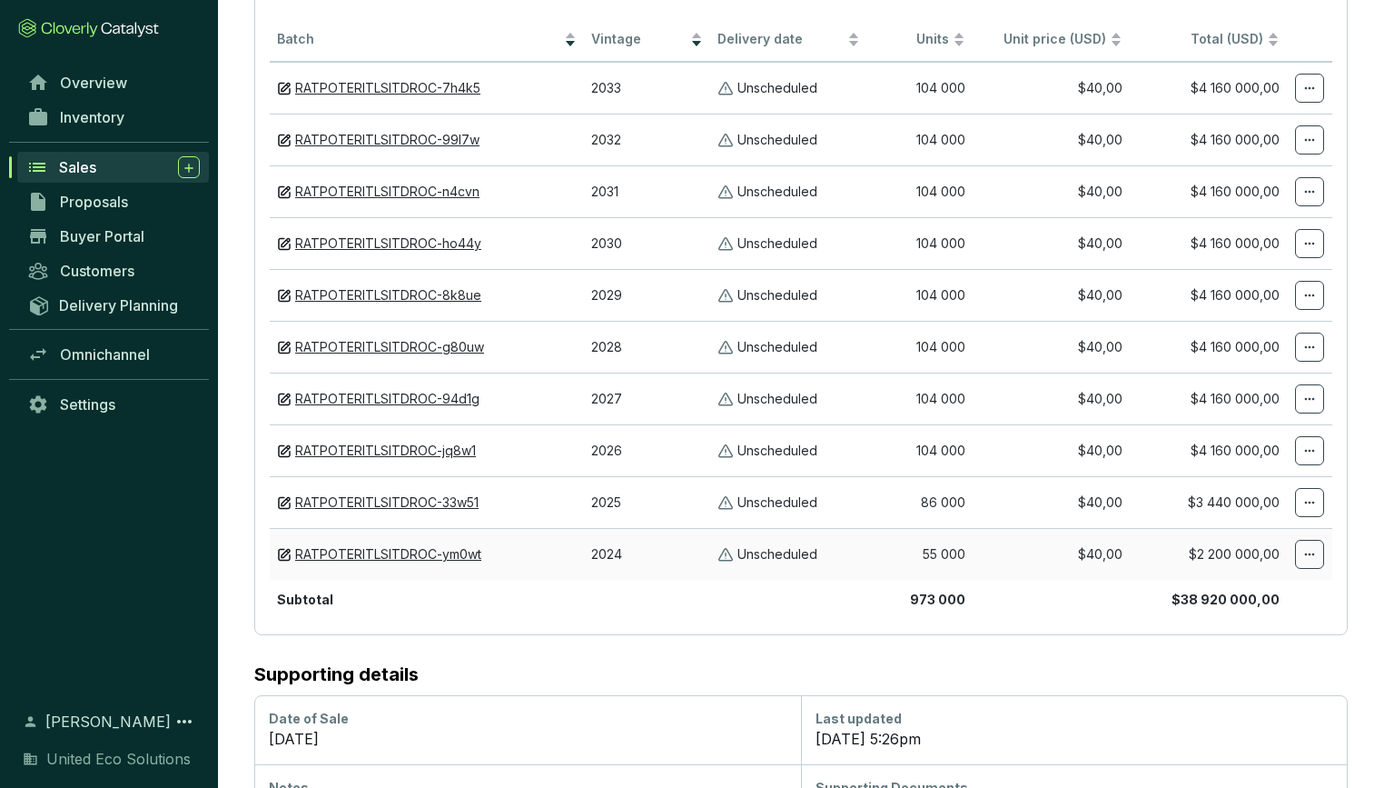
click at [1316, 552] on icon at bounding box center [1310, 554] width 15 height 22
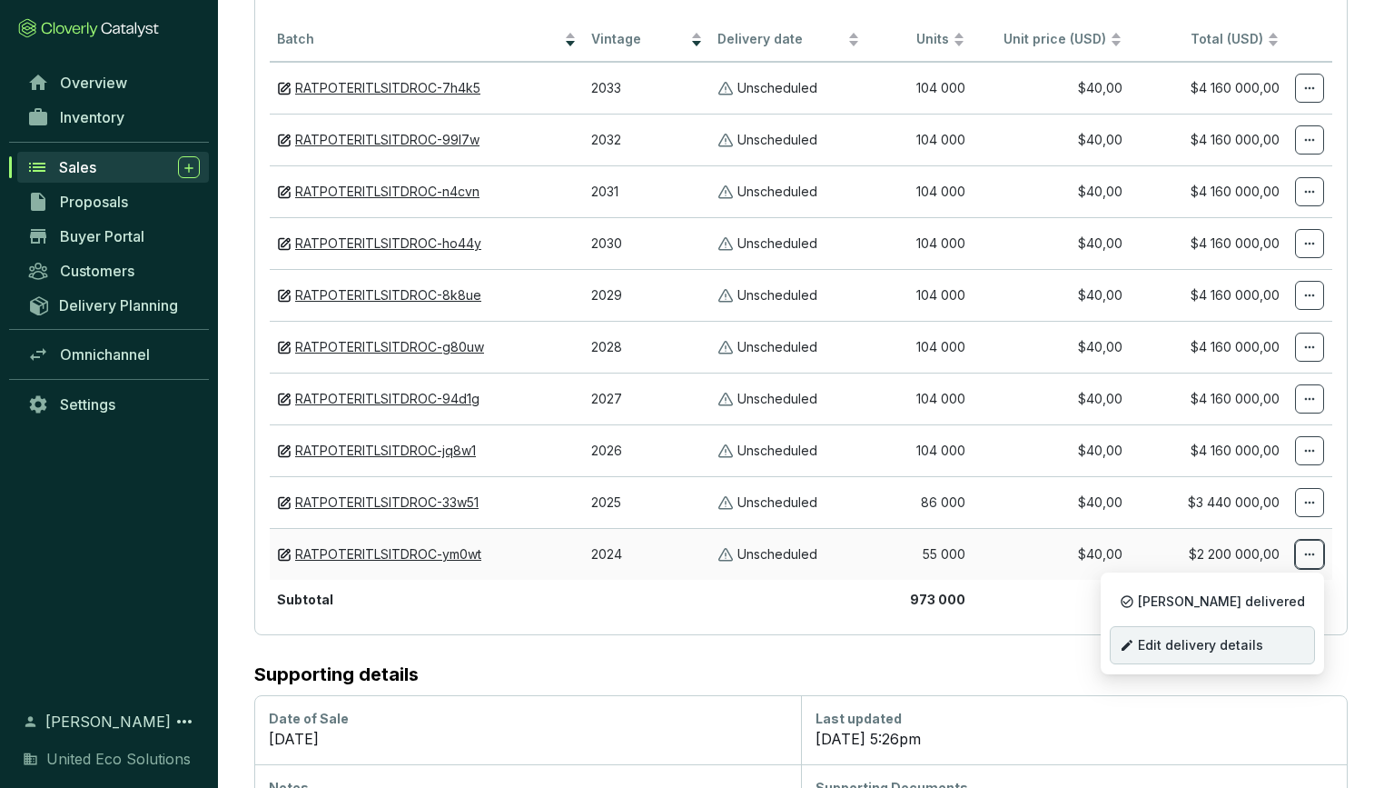
click at [1264, 650] on span "Edit delivery details" at bounding box center [1200, 645] width 125 height 15
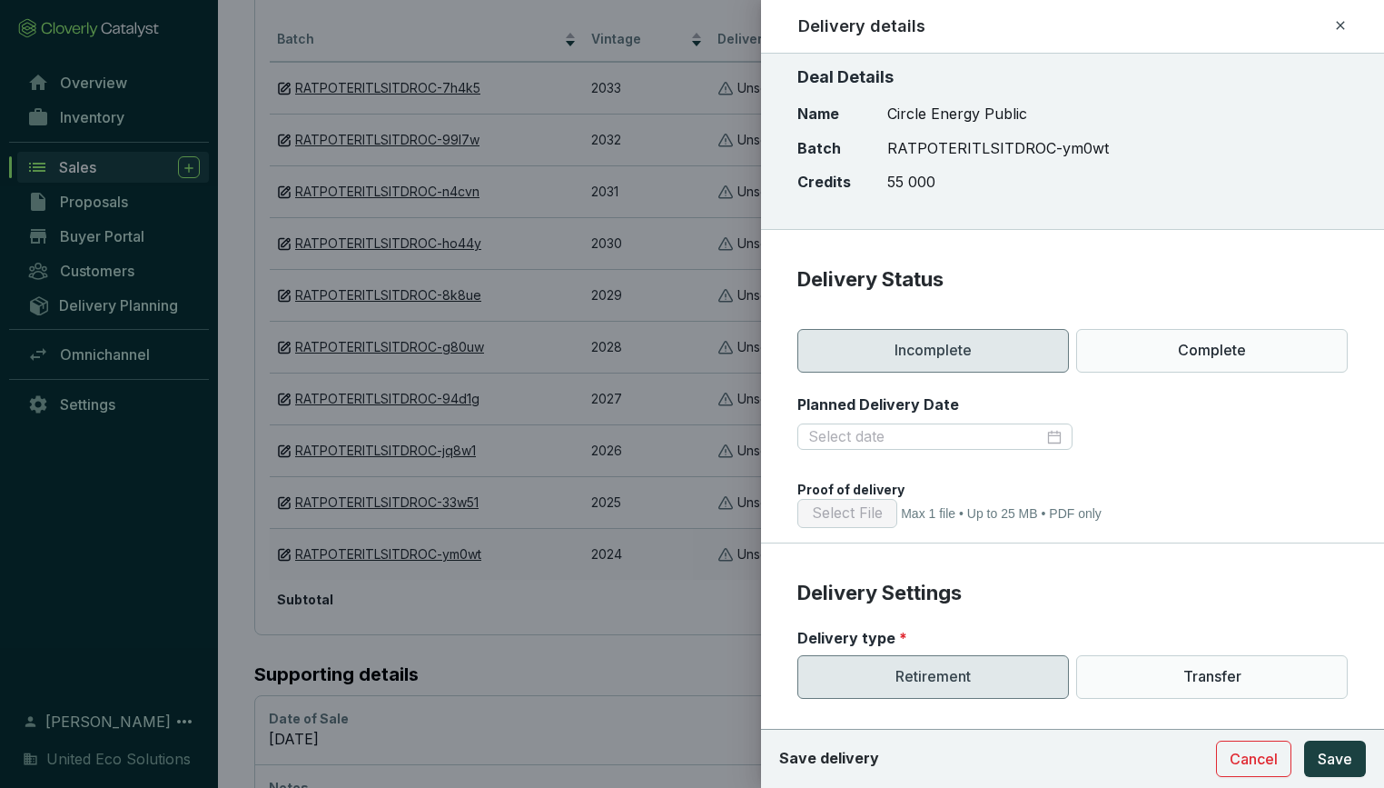
click at [688, 455] on div at bounding box center [692, 394] width 1384 height 788
click at [780, 313] on section "Delivery Status Incomplete Complete Planned Delivery Date Proof of delivery Sel…" at bounding box center [1072, 404] width 623 height 277
click at [711, 313] on div at bounding box center [692, 394] width 1384 height 788
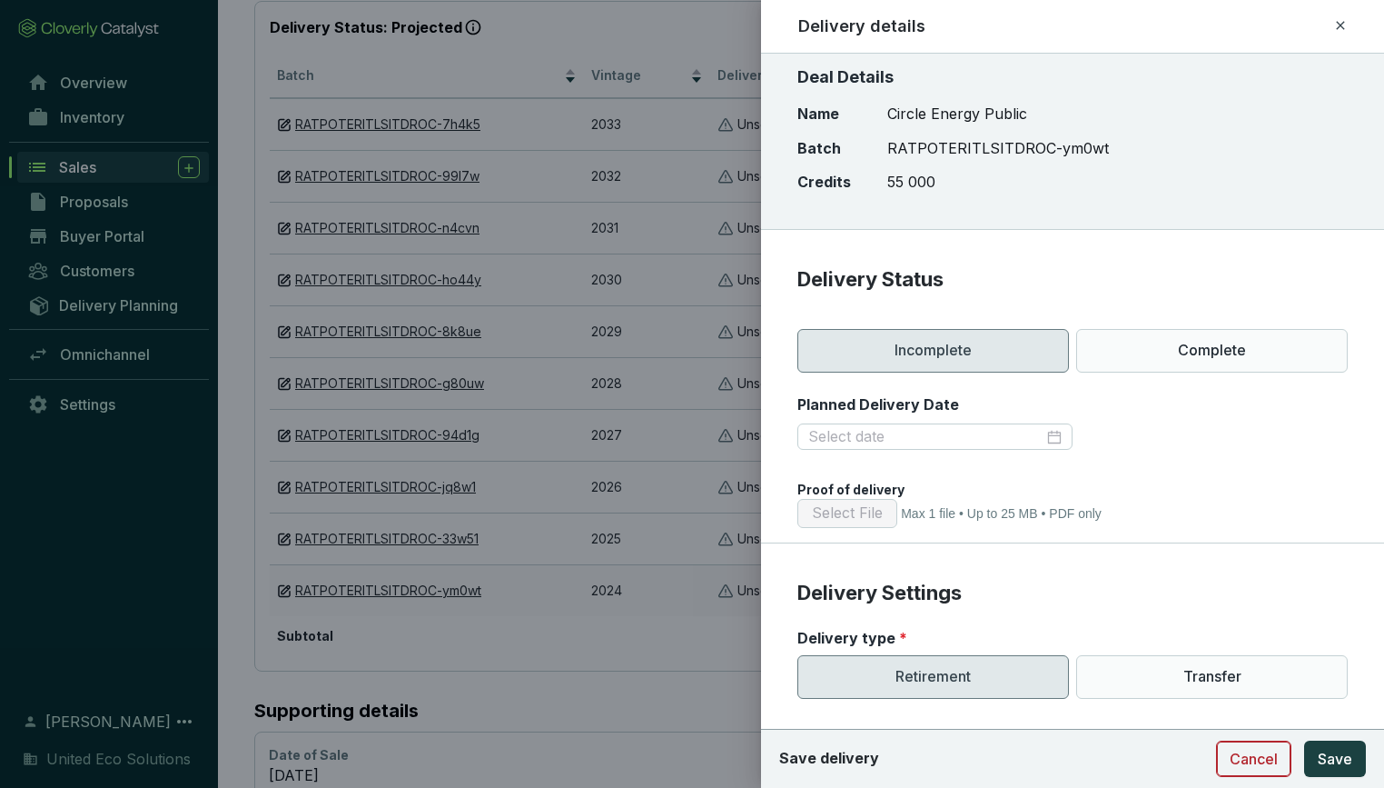
click at [1262, 763] on span "Cancel" at bounding box center [1254, 759] width 48 height 22
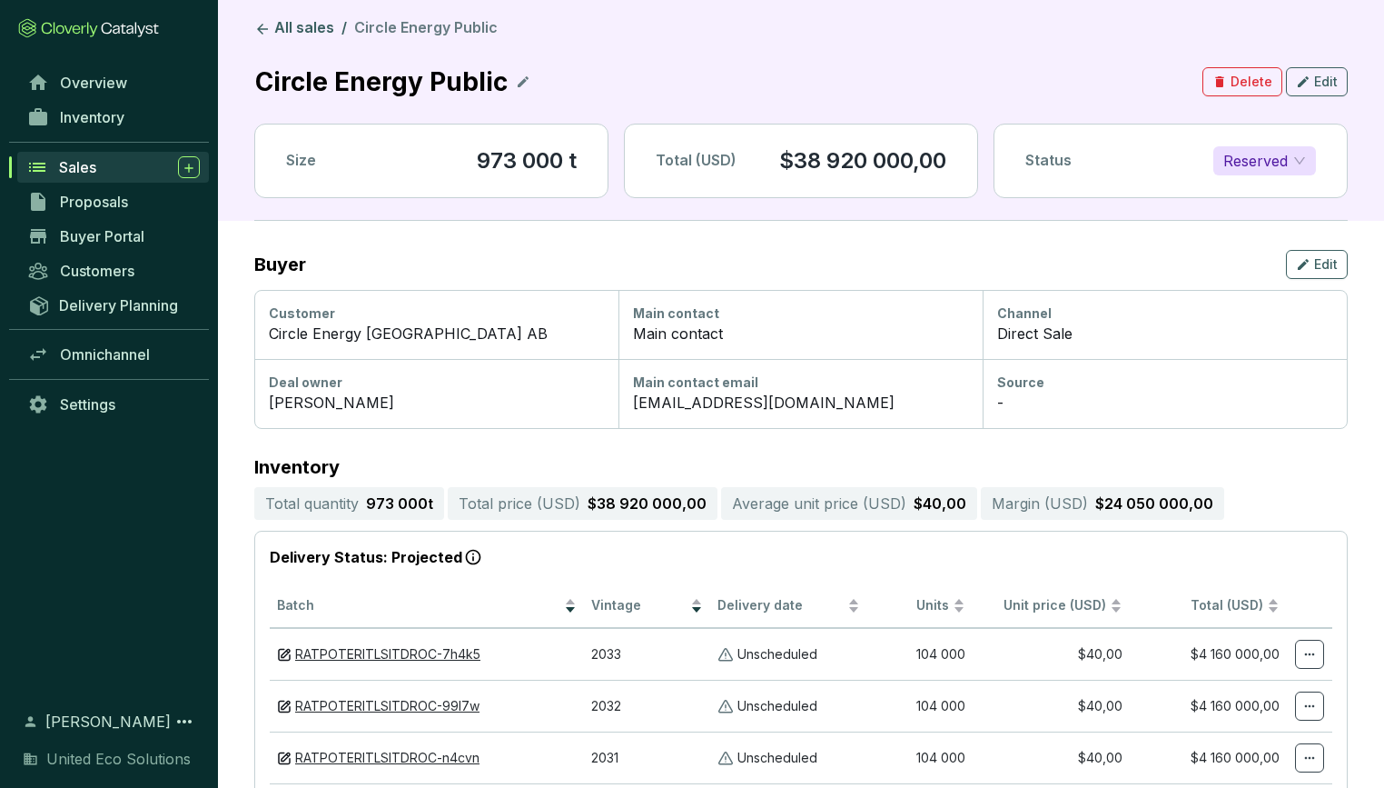
scroll to position [0, 0]
click at [1265, 78] on span "Delete" at bounding box center [1252, 82] width 42 height 18
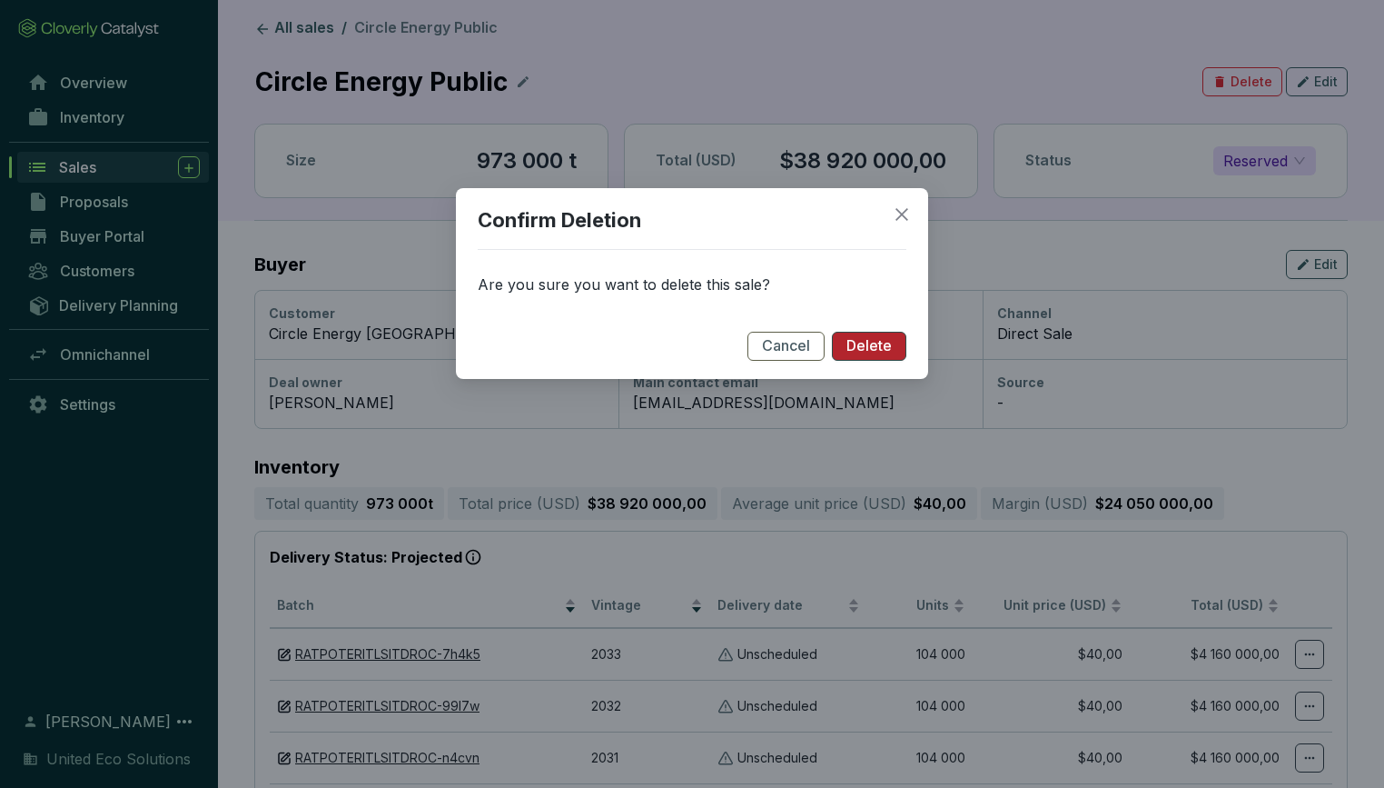
click at [876, 345] on span "Delete" at bounding box center [869, 346] width 45 height 20
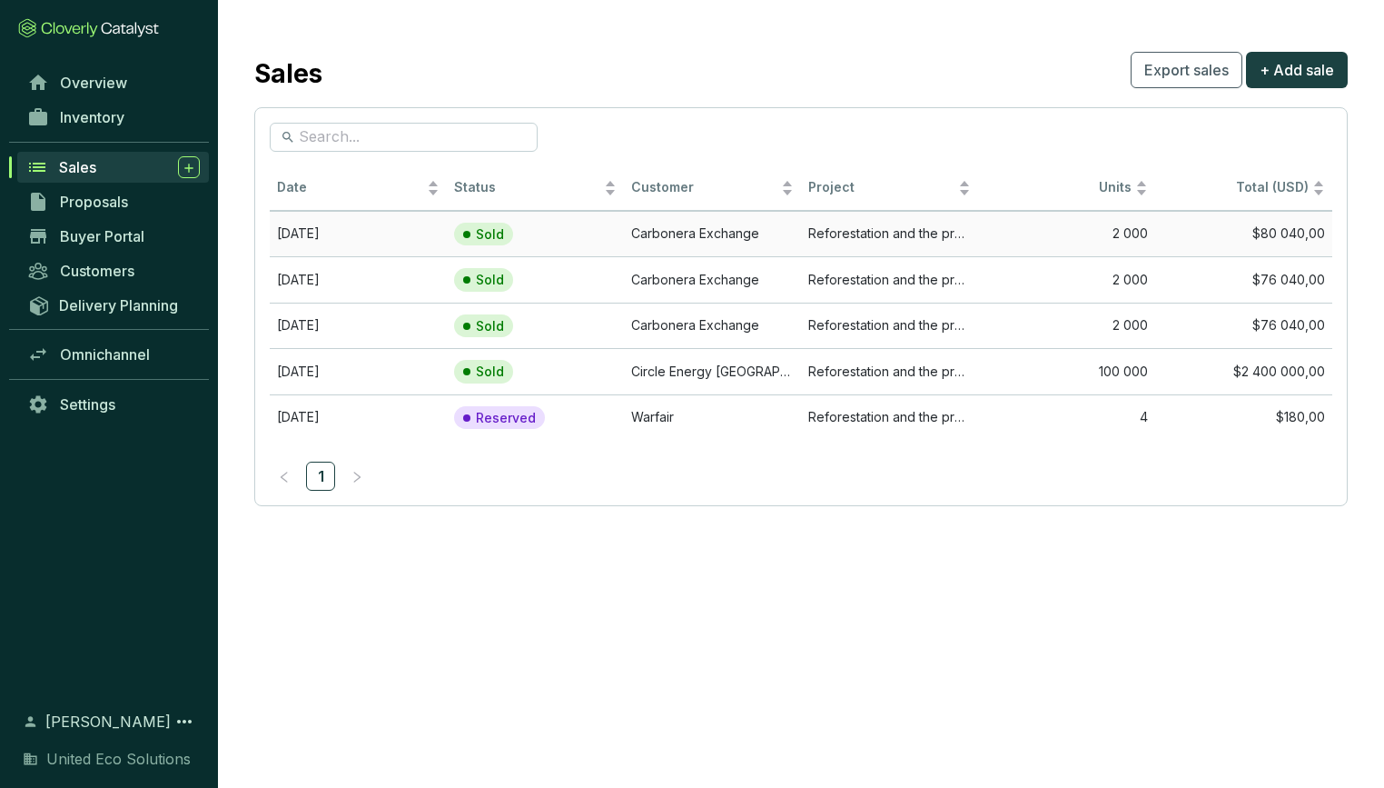
click at [1297, 241] on td "$80 040,00" at bounding box center [1244, 234] width 177 height 46
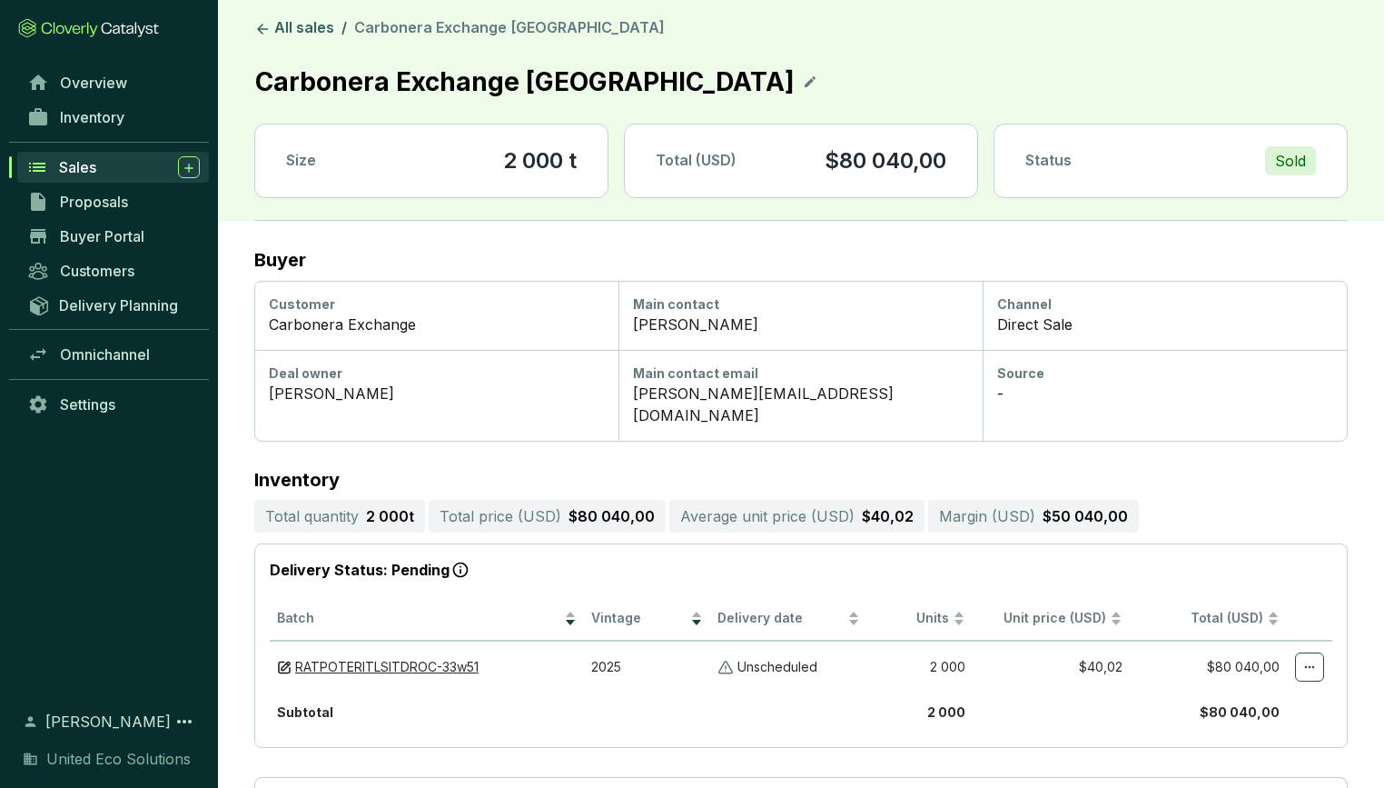
click at [1292, 161] on div "Sold" at bounding box center [1290, 160] width 51 height 29
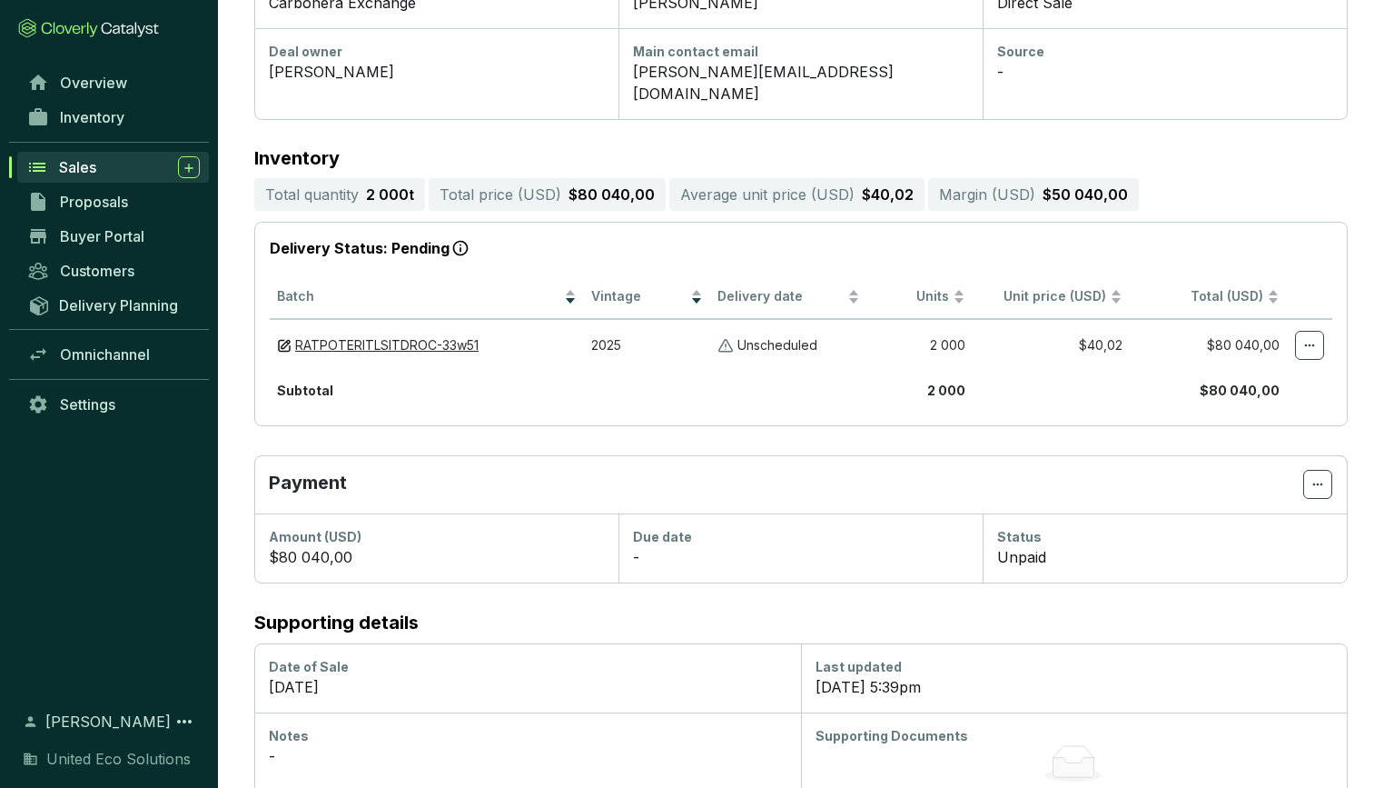
scroll to position [323, 0]
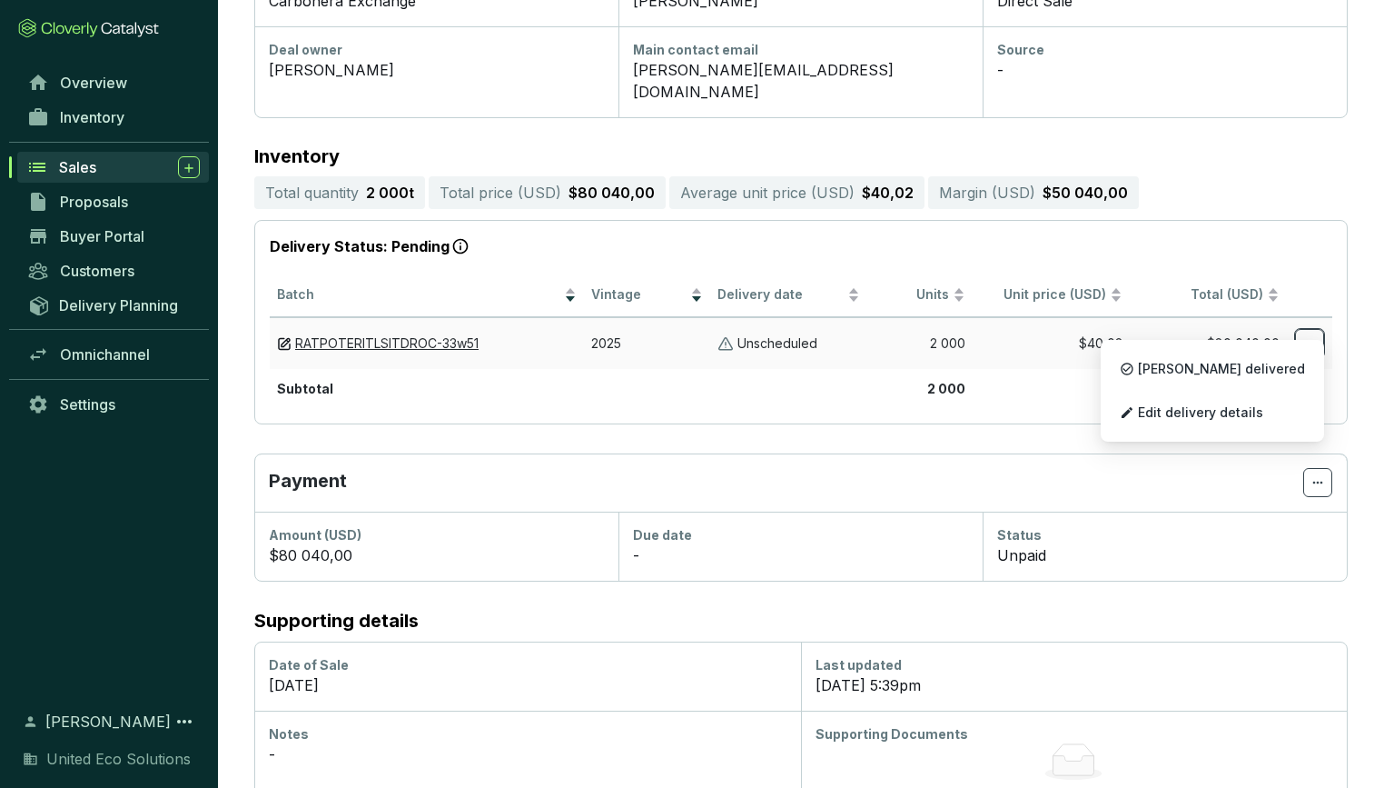
click at [1314, 332] on icon at bounding box center [1310, 343] width 15 height 22
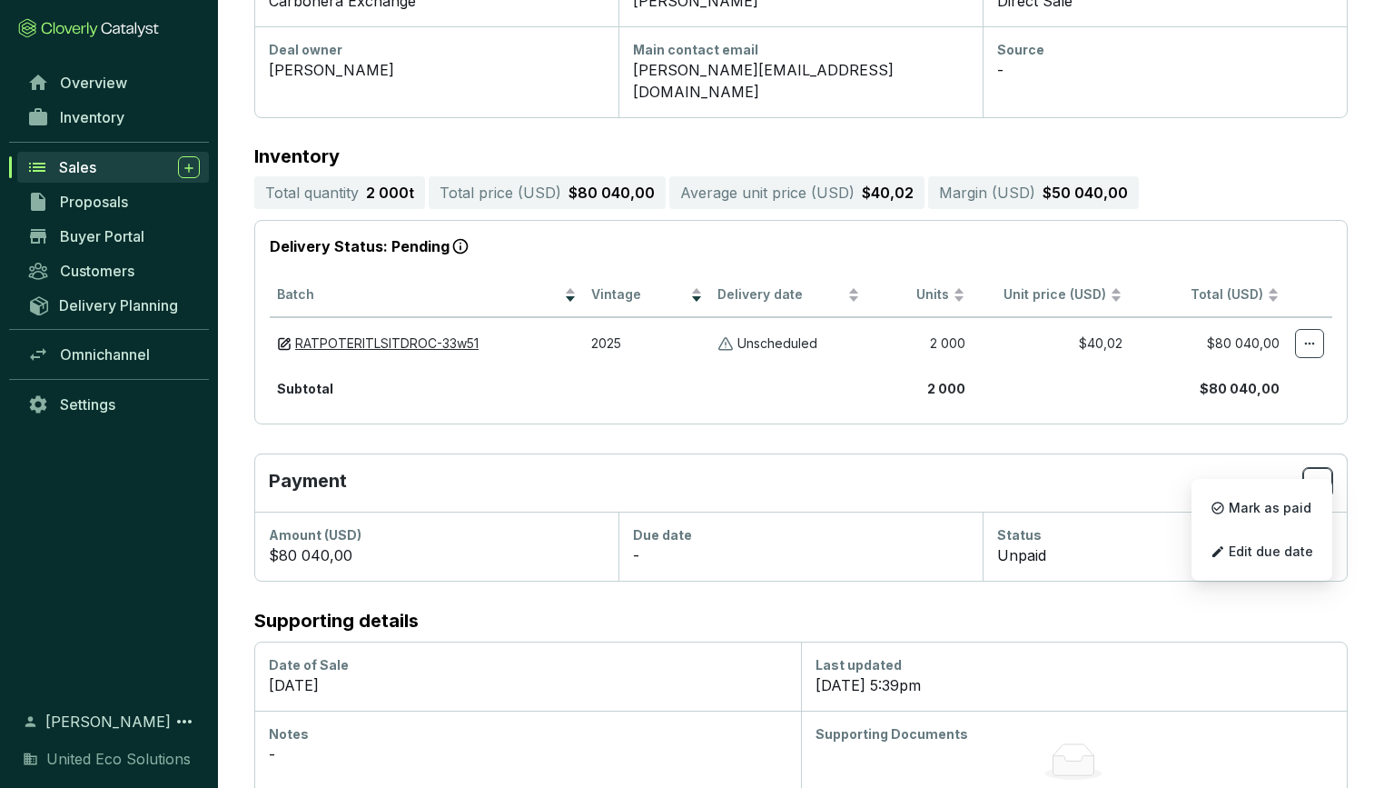
click at [1316, 471] on icon at bounding box center [1318, 482] width 15 height 22
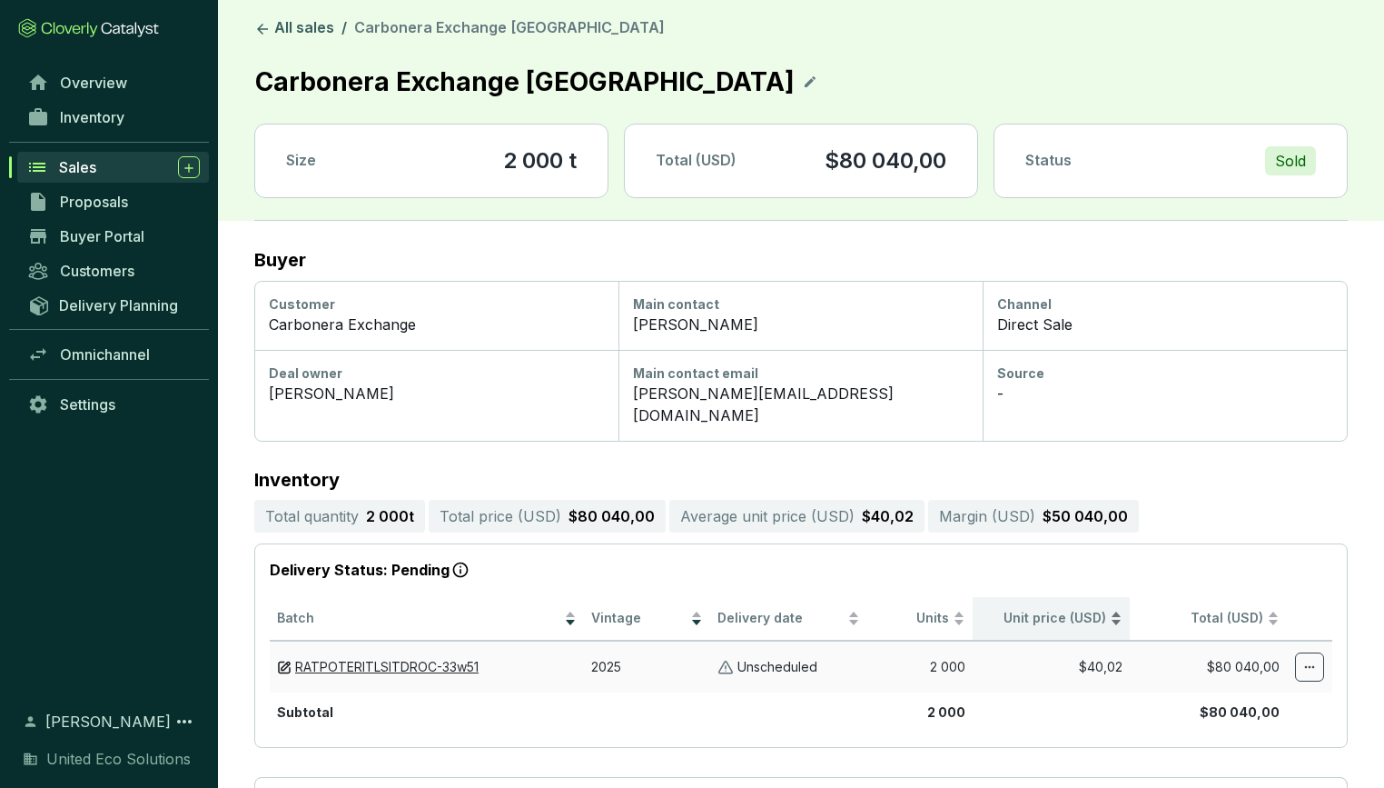
scroll to position [0, 0]
click at [266, 22] on icon at bounding box center [262, 29] width 16 height 16
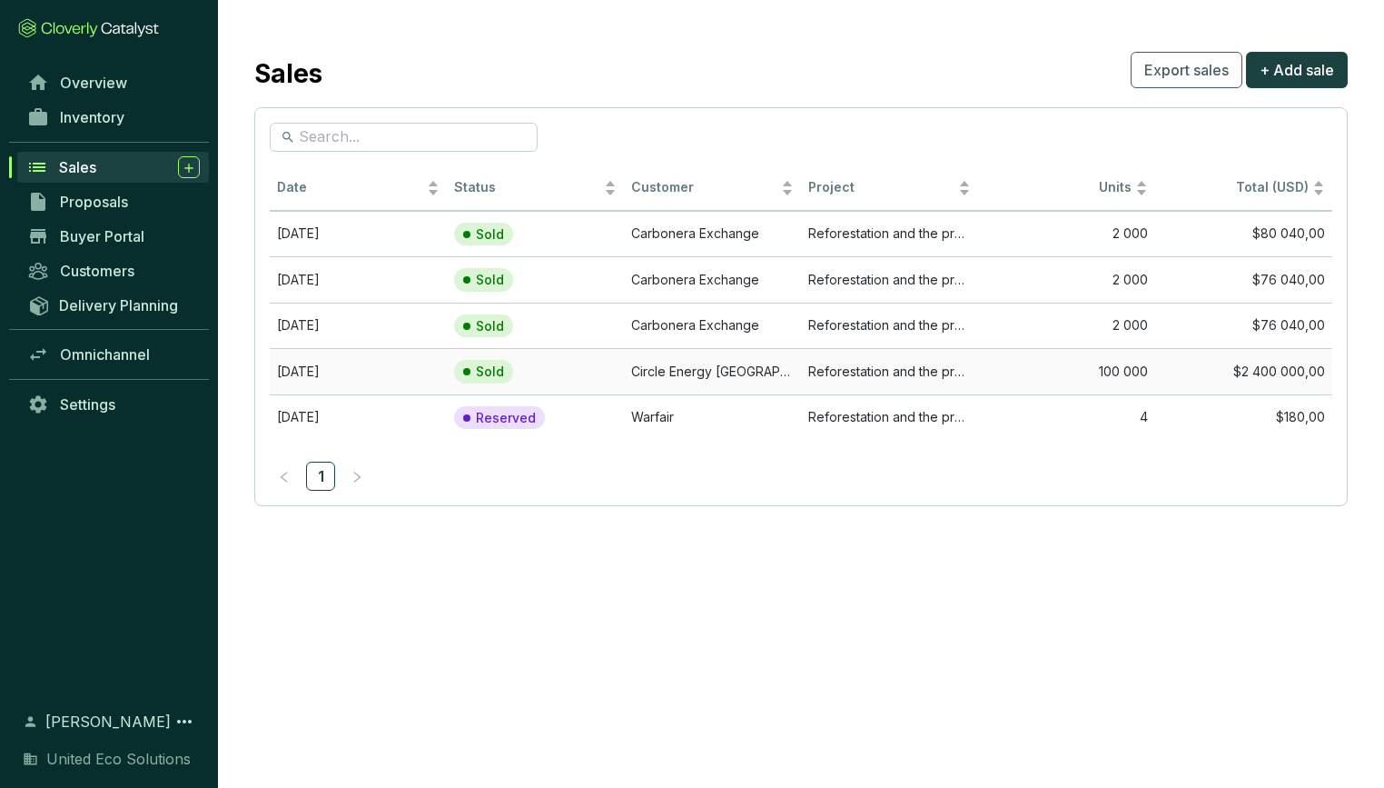
click at [326, 372] on td "Jun 29 2025" at bounding box center [358, 371] width 177 height 46
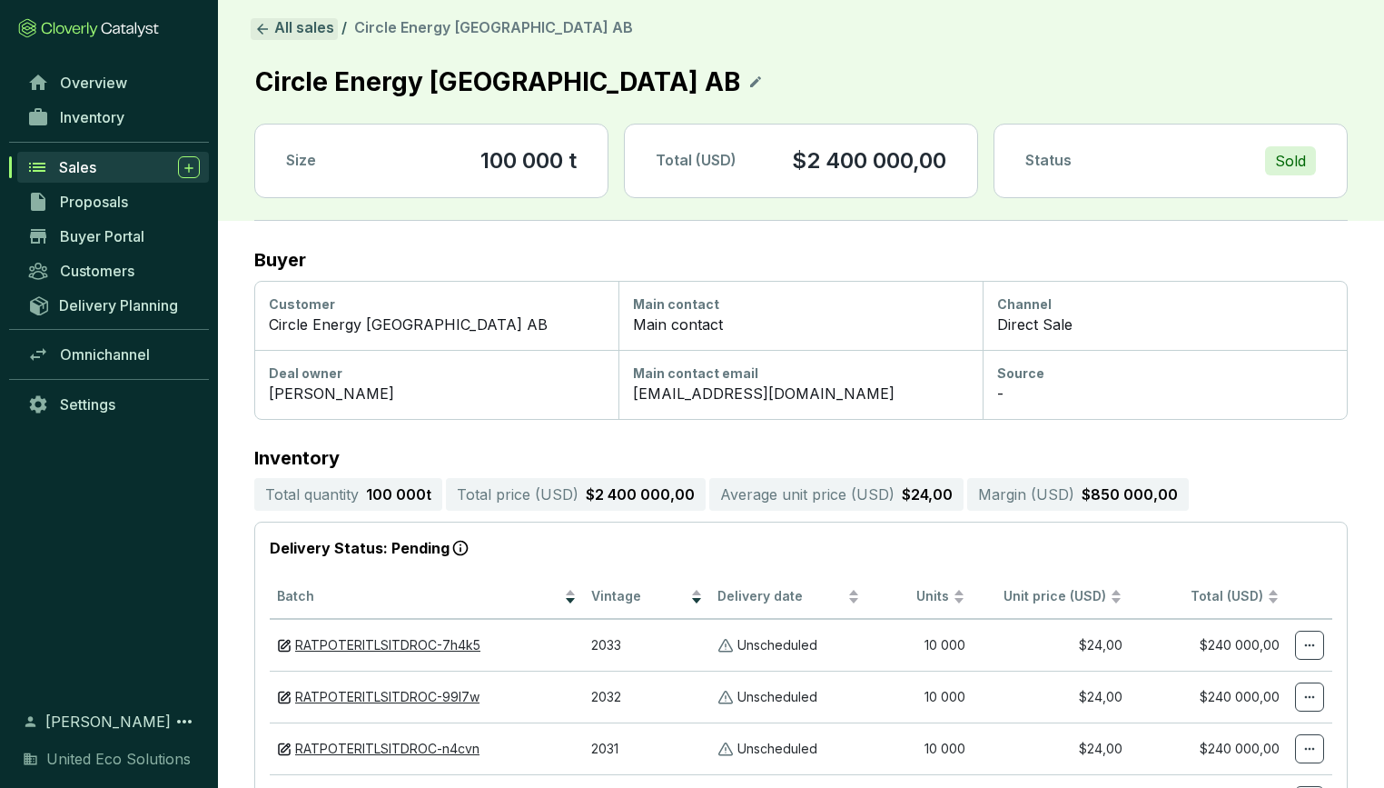
click at [311, 30] on link "All sales" at bounding box center [294, 29] width 87 height 22
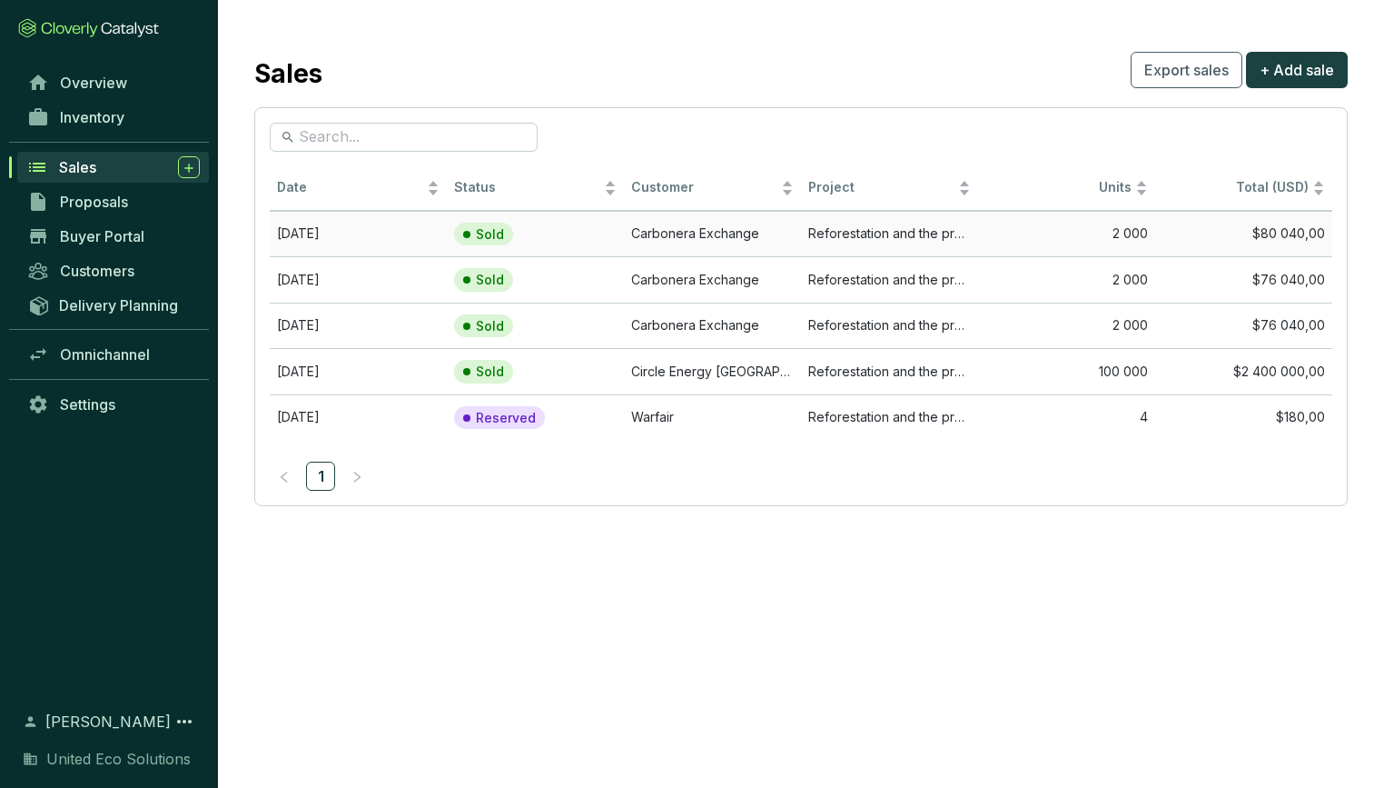
click at [1331, 235] on td "$80 040,00" at bounding box center [1244, 234] width 177 height 46
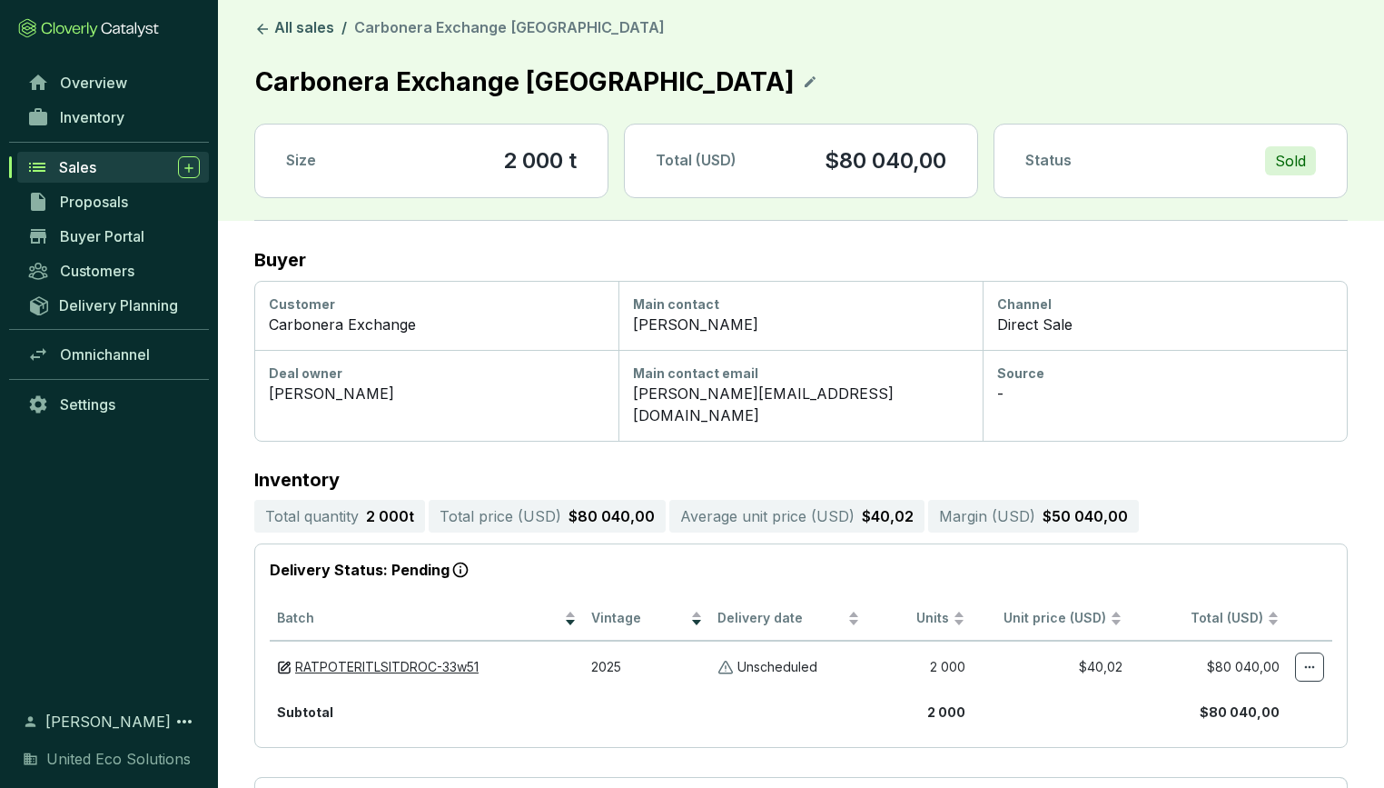
click at [1287, 154] on div "Sold" at bounding box center [1290, 160] width 51 height 29
click at [1055, 165] on p "Status" at bounding box center [1049, 161] width 46 height 20
click at [1046, 321] on div "Direct Sale" at bounding box center [1164, 324] width 335 height 22
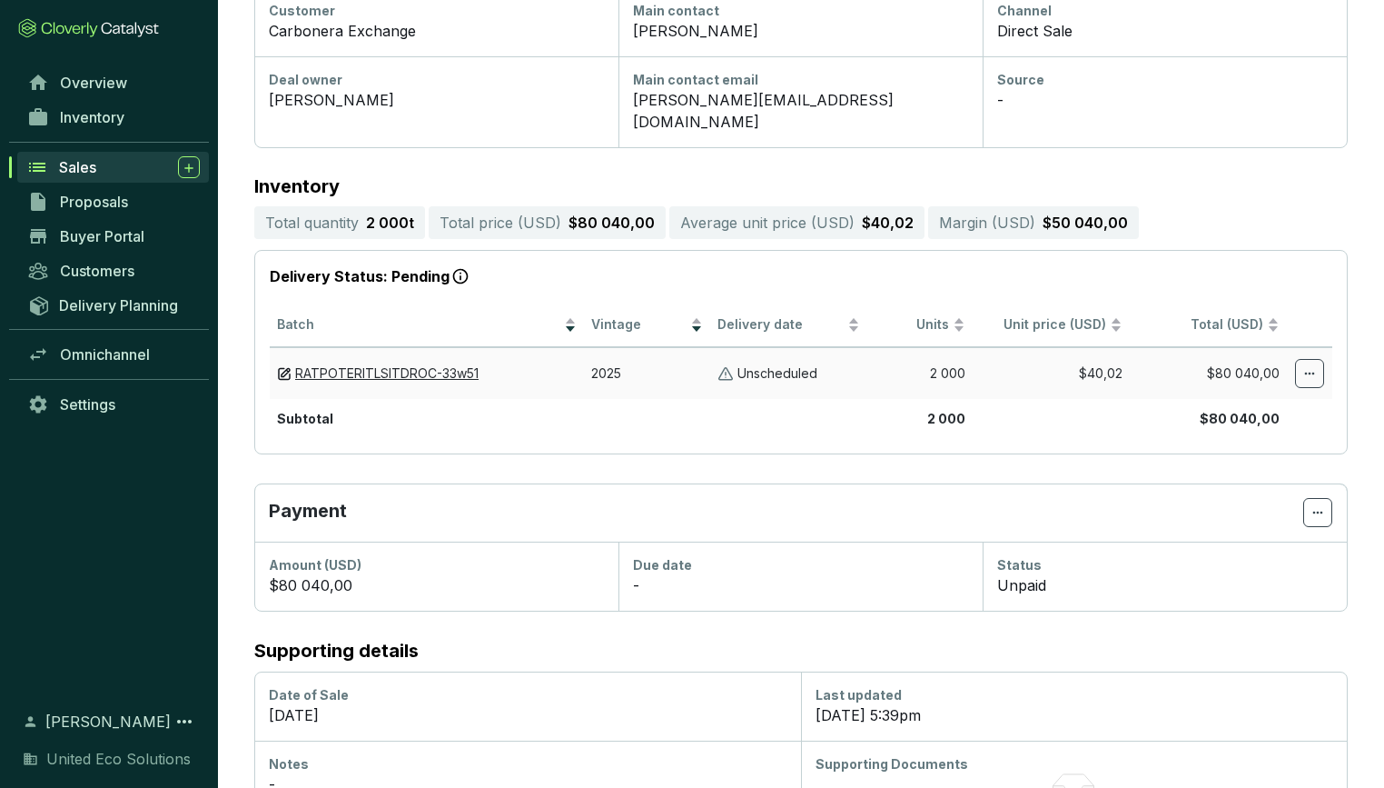
scroll to position [306, 0]
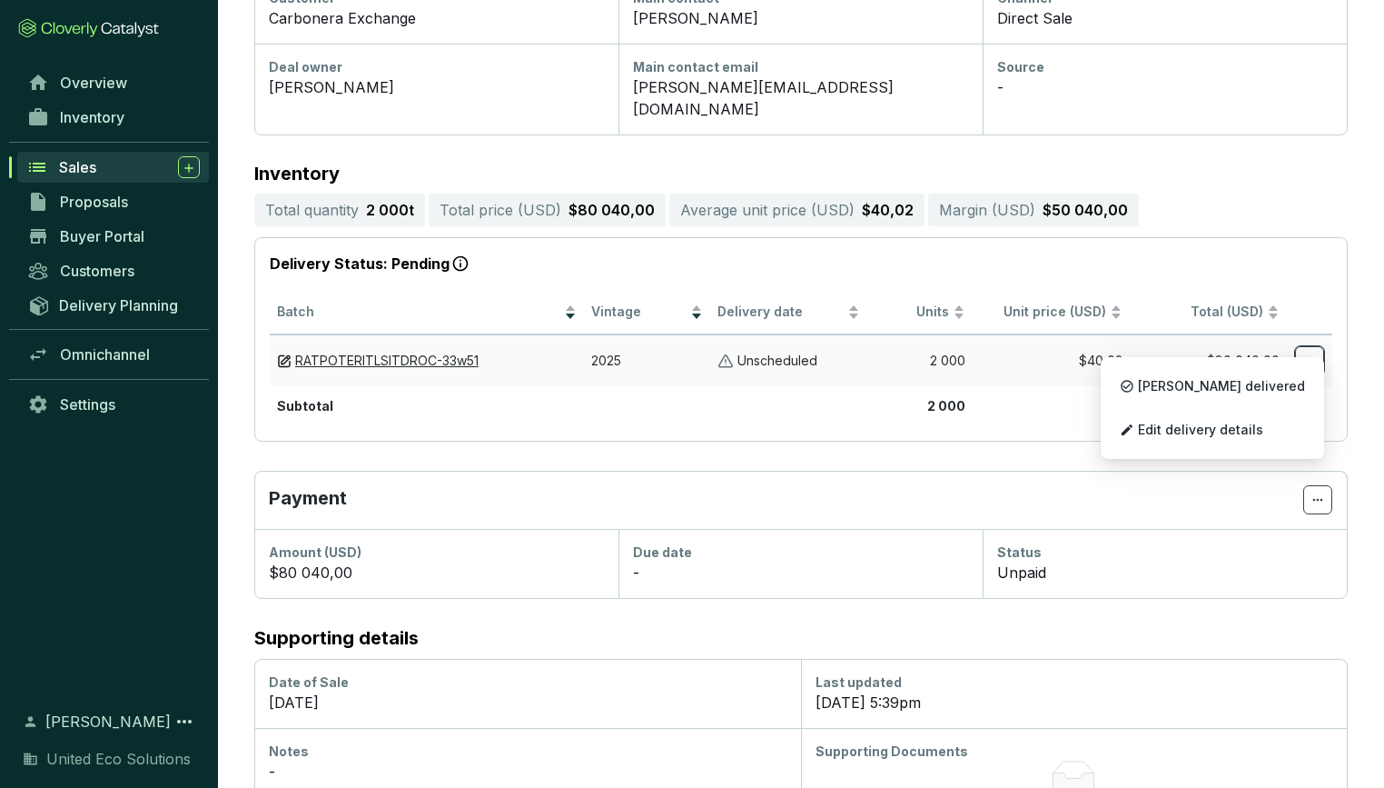
click at [1303, 350] on icon at bounding box center [1310, 361] width 15 height 22
click at [1264, 435] on span "Edit delivery details" at bounding box center [1200, 429] width 125 height 15
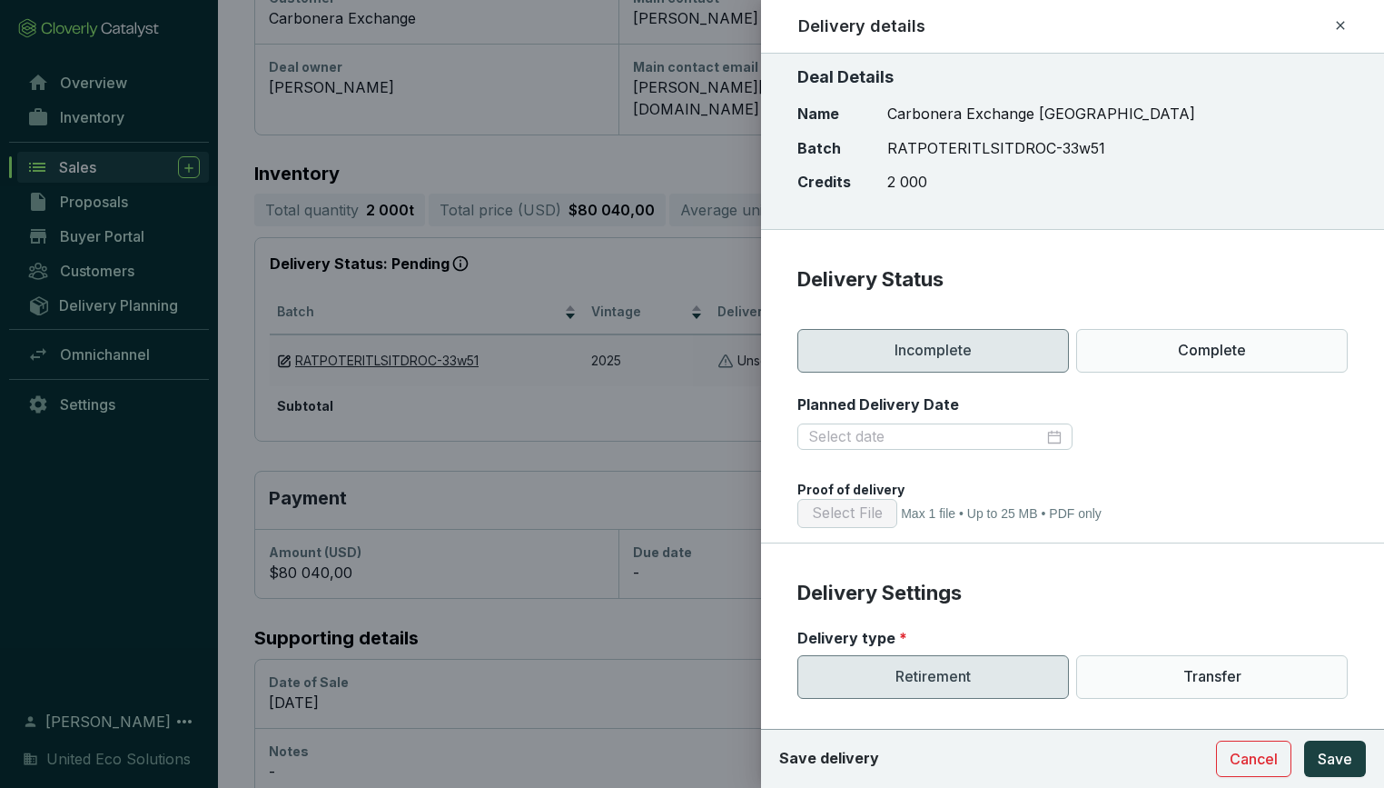
click at [657, 576] on div at bounding box center [692, 394] width 1384 height 788
click at [1251, 754] on span "Cancel" at bounding box center [1254, 759] width 48 height 22
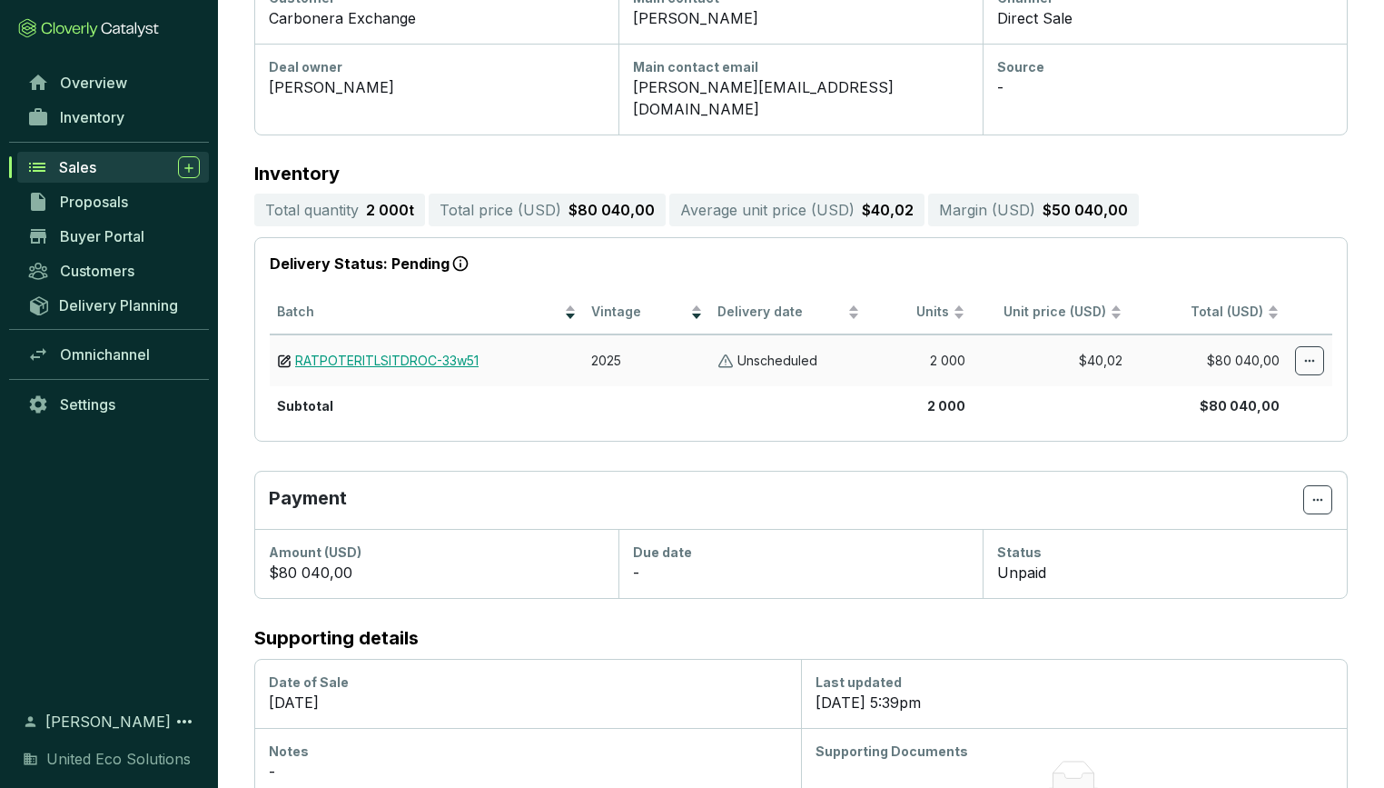
click at [440, 352] on link "RATPOTERITLSITDROC-33w51" at bounding box center [386, 360] width 183 height 17
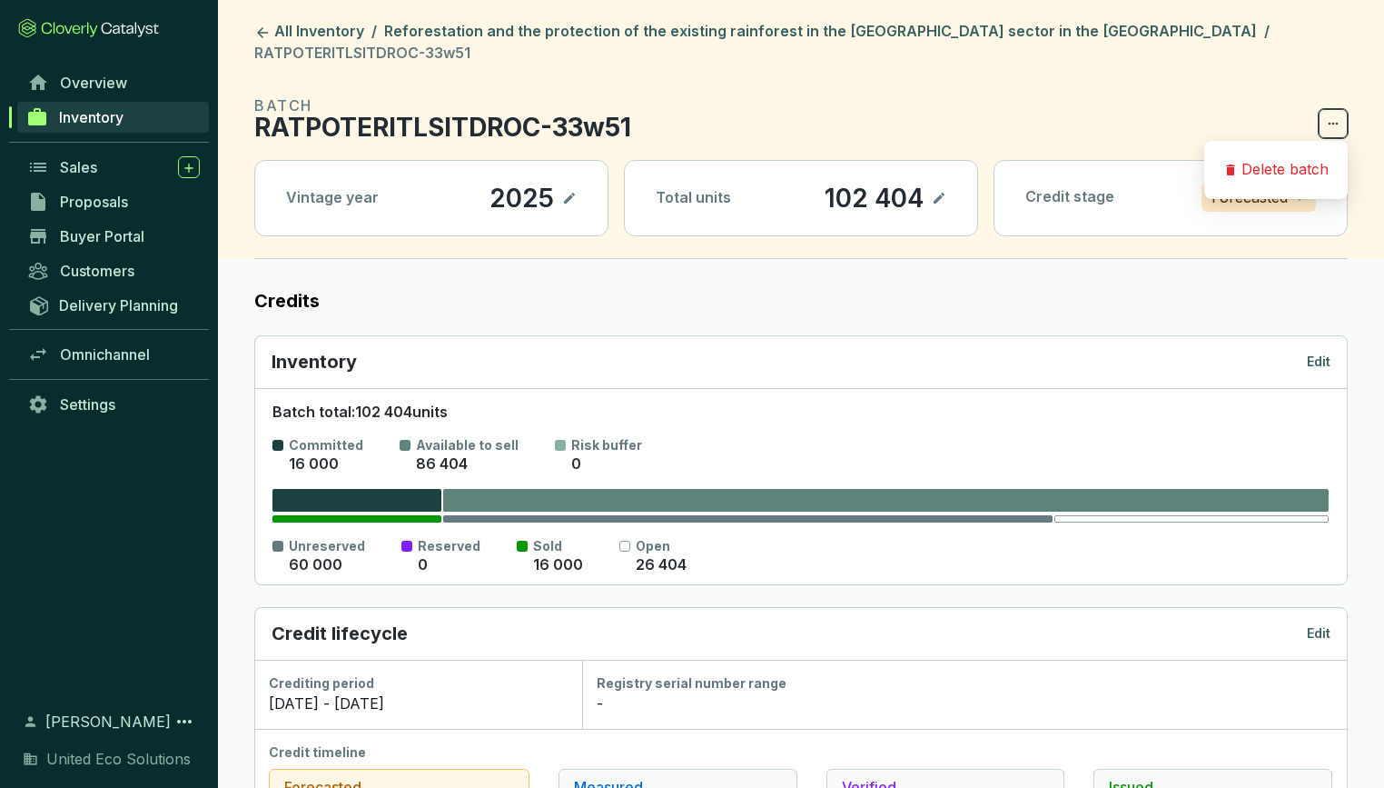
click at [1335, 111] on span at bounding box center [1333, 123] width 29 height 29
click at [1301, 159] on div "Delete batch" at bounding box center [1276, 170] width 125 height 38
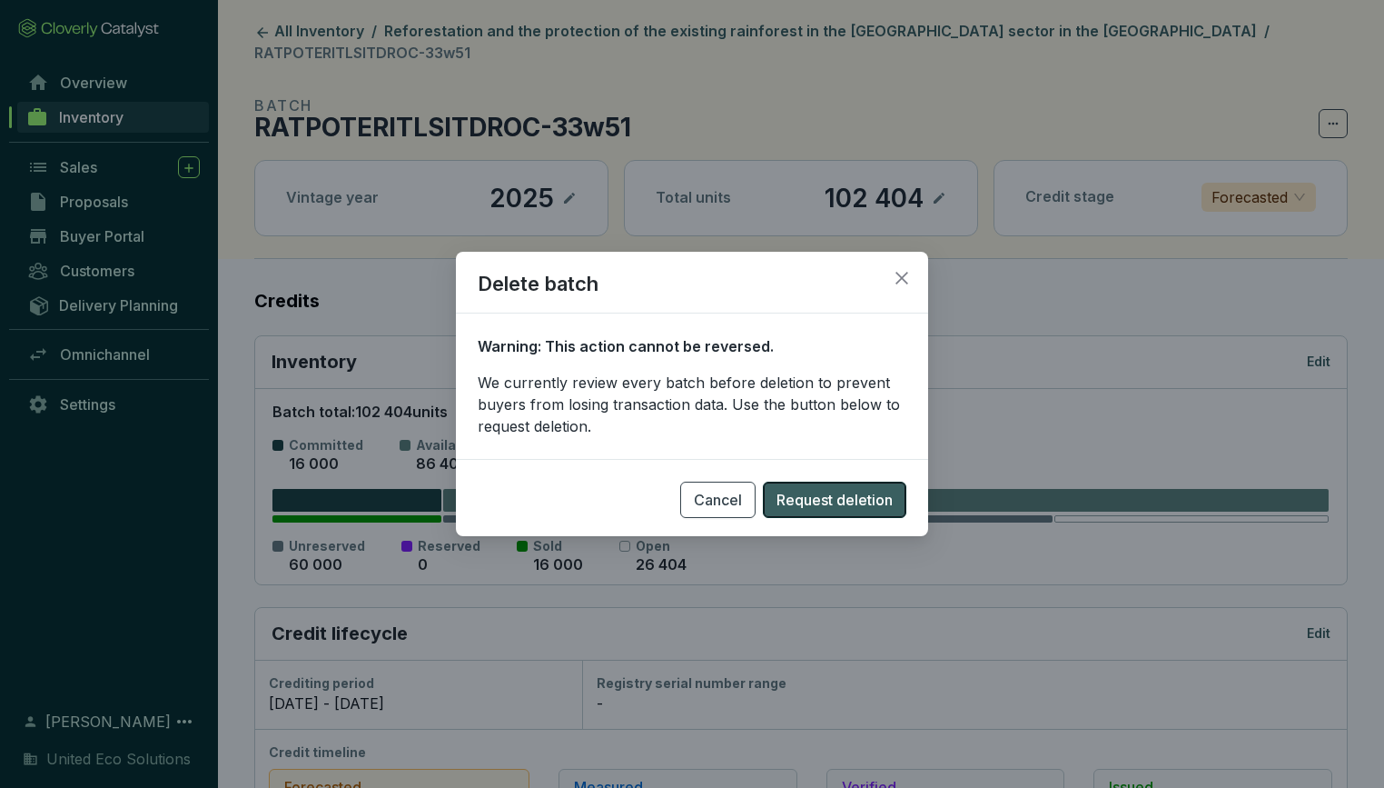
click at [816, 500] on span "Request deletion" at bounding box center [835, 500] width 116 height 22
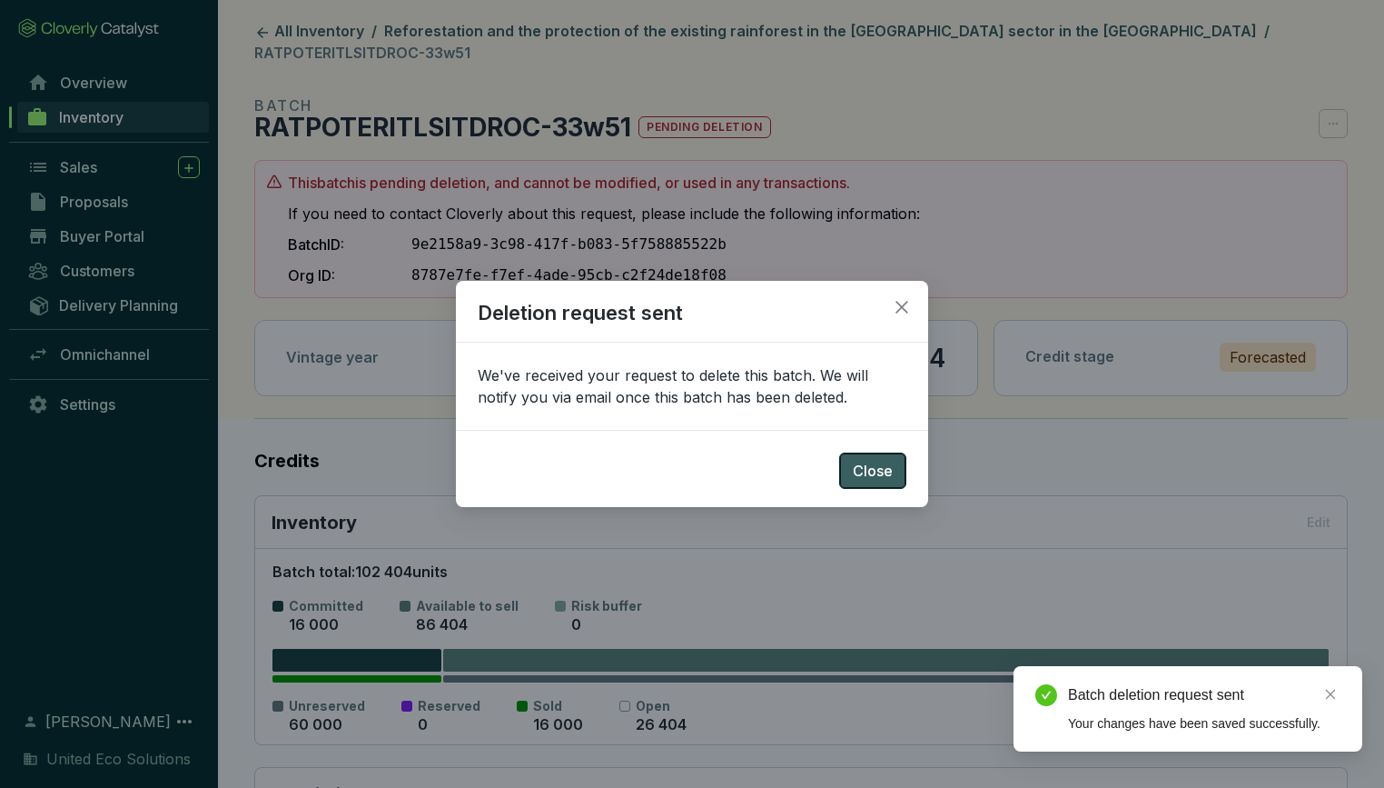
click at [879, 466] on span "Close" at bounding box center [873, 471] width 40 height 22
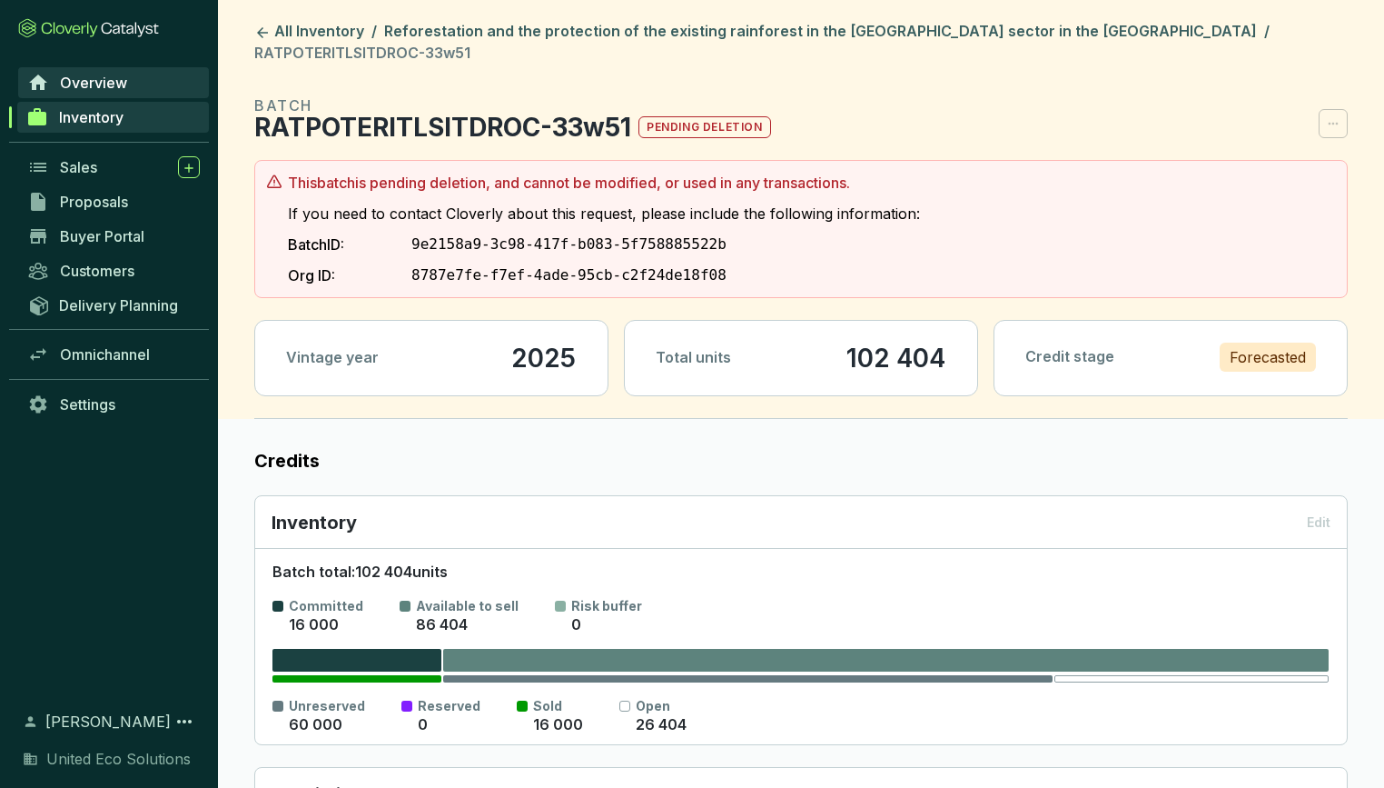
click at [91, 76] on span "Overview" at bounding box center [93, 83] width 67 height 18
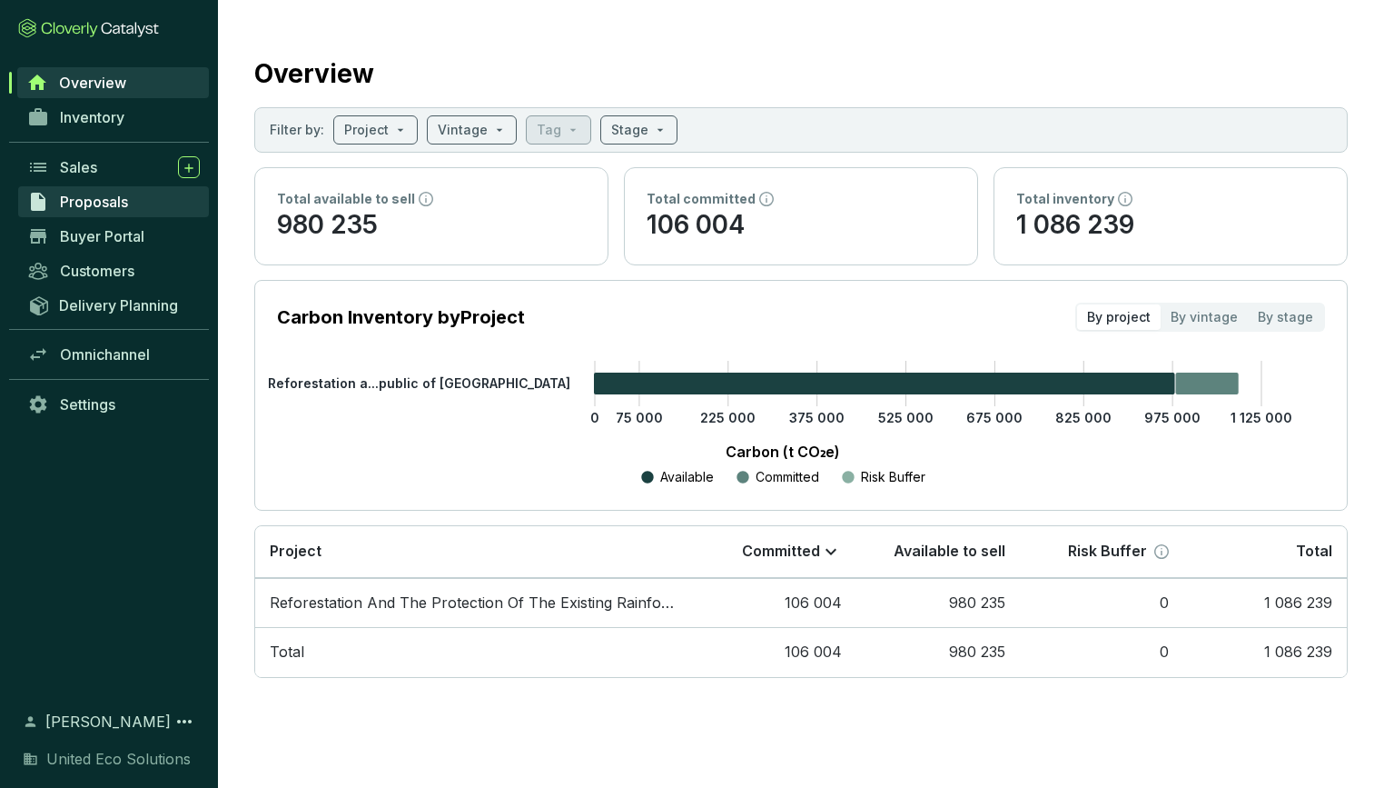
click at [131, 200] on link "Proposals" at bounding box center [113, 201] width 191 height 31
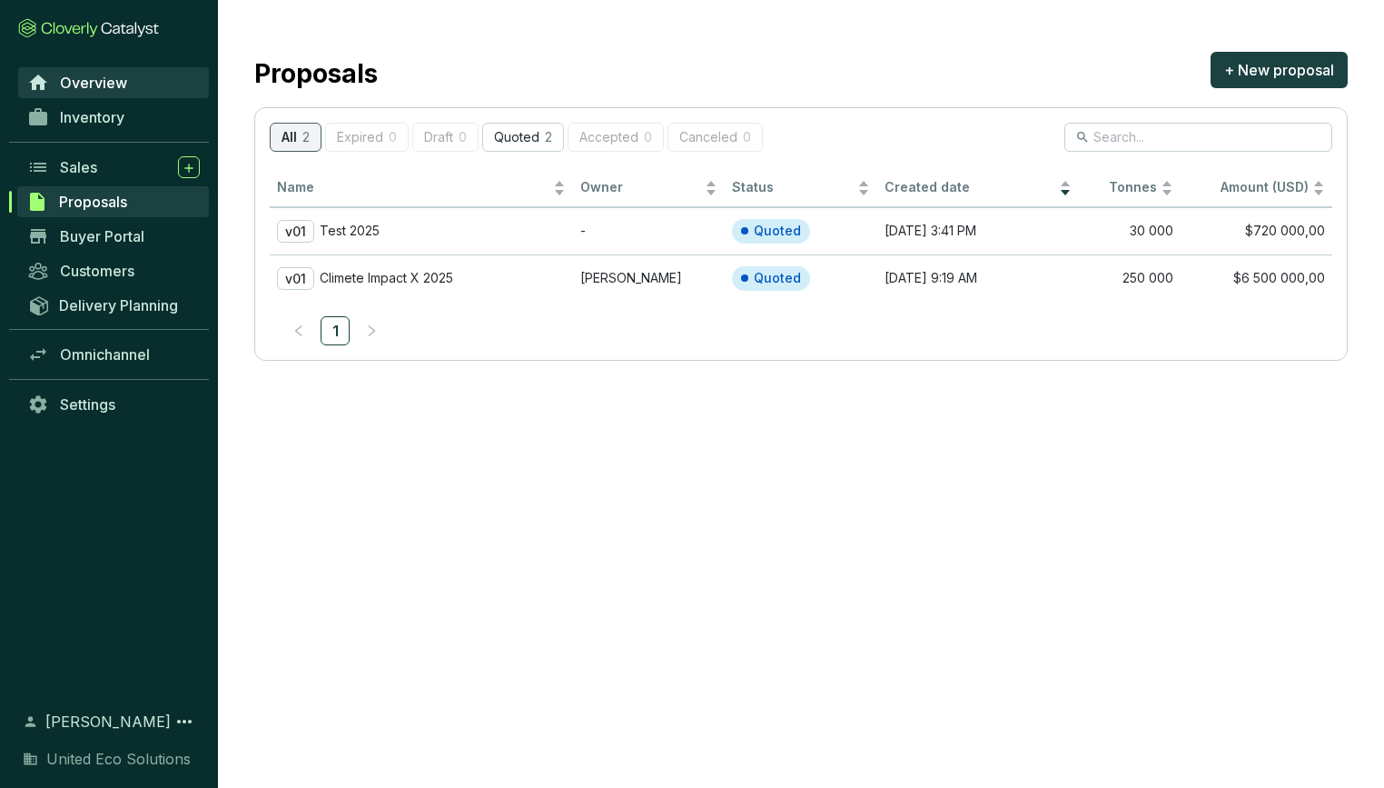
click at [84, 70] on link "Overview" at bounding box center [113, 82] width 191 height 31
